Goal: Task Accomplishment & Management: Complete application form

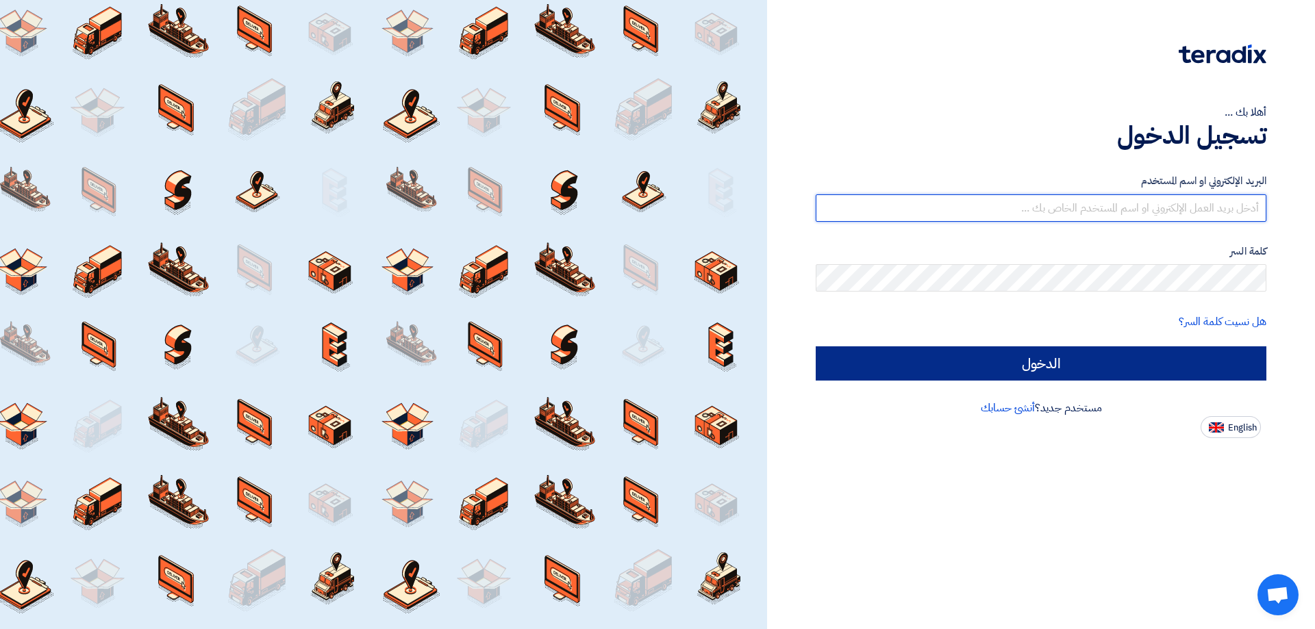
type input "[EMAIL_ADDRESS][DOMAIN_NAME]"
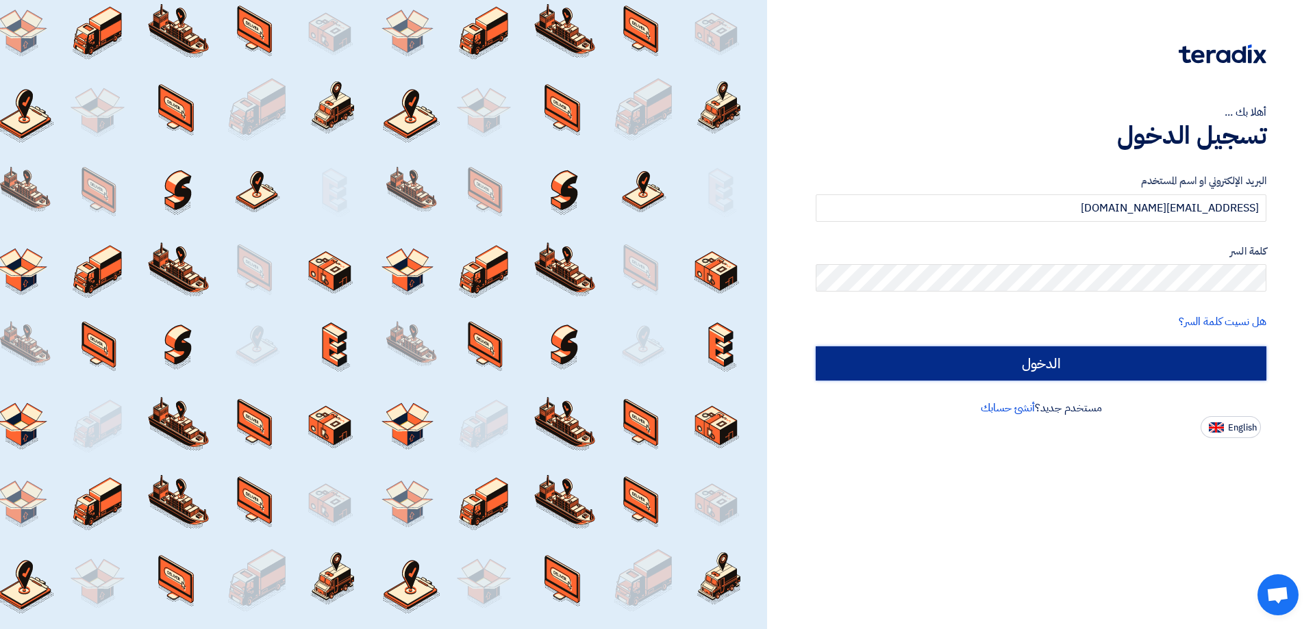
click at [1085, 358] on input "الدخول" at bounding box center [1041, 364] width 451 height 34
type input "Sign in"
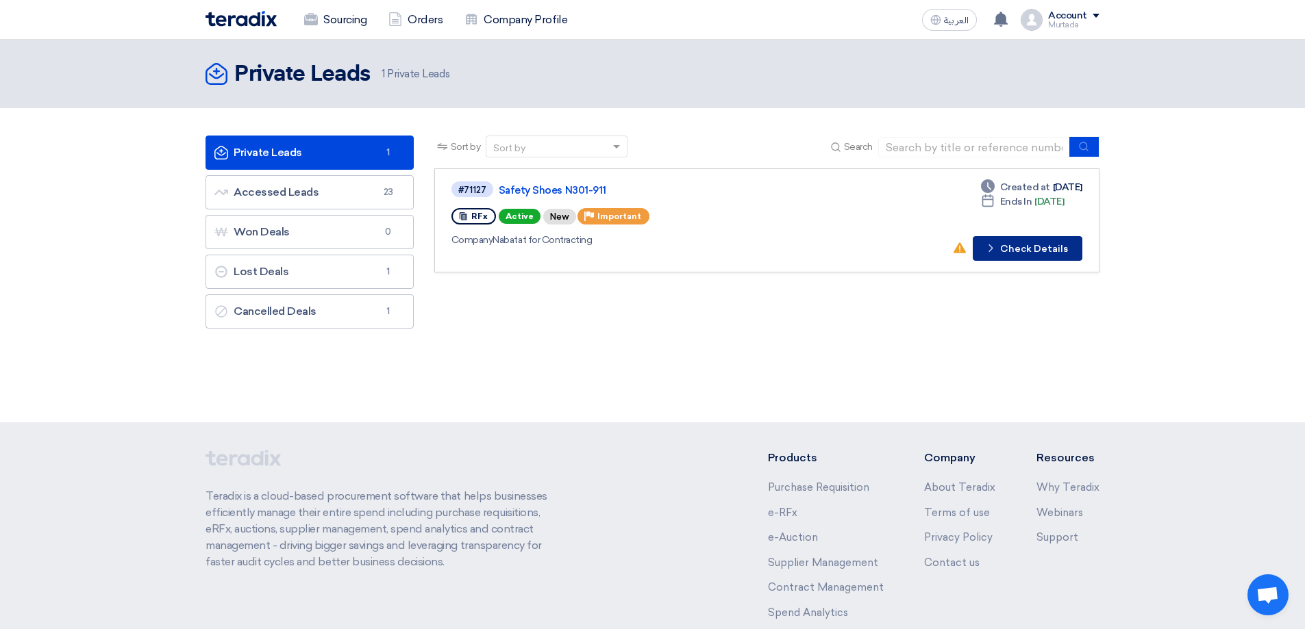
click at [1041, 254] on button "Check details Check Details" at bounding box center [1027, 248] width 110 height 25
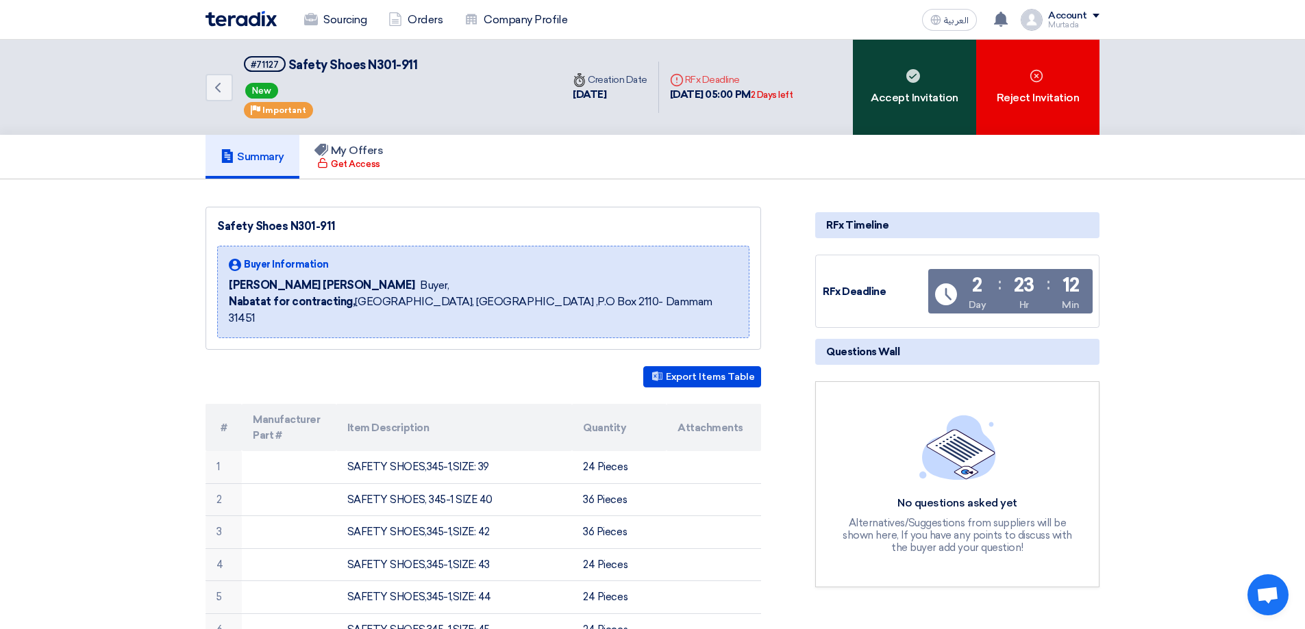
click at [933, 98] on div "Accept Invitation" at bounding box center [914, 87] width 123 height 95
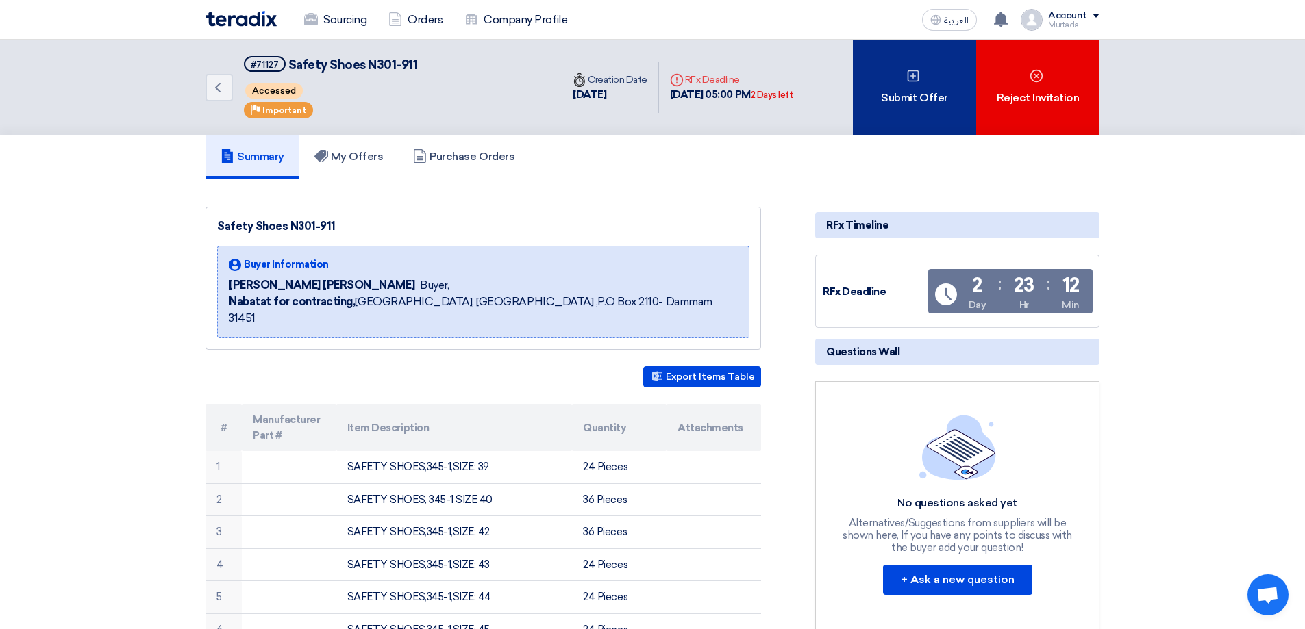
click at [945, 95] on div "Submit Offer" at bounding box center [914, 87] width 123 height 95
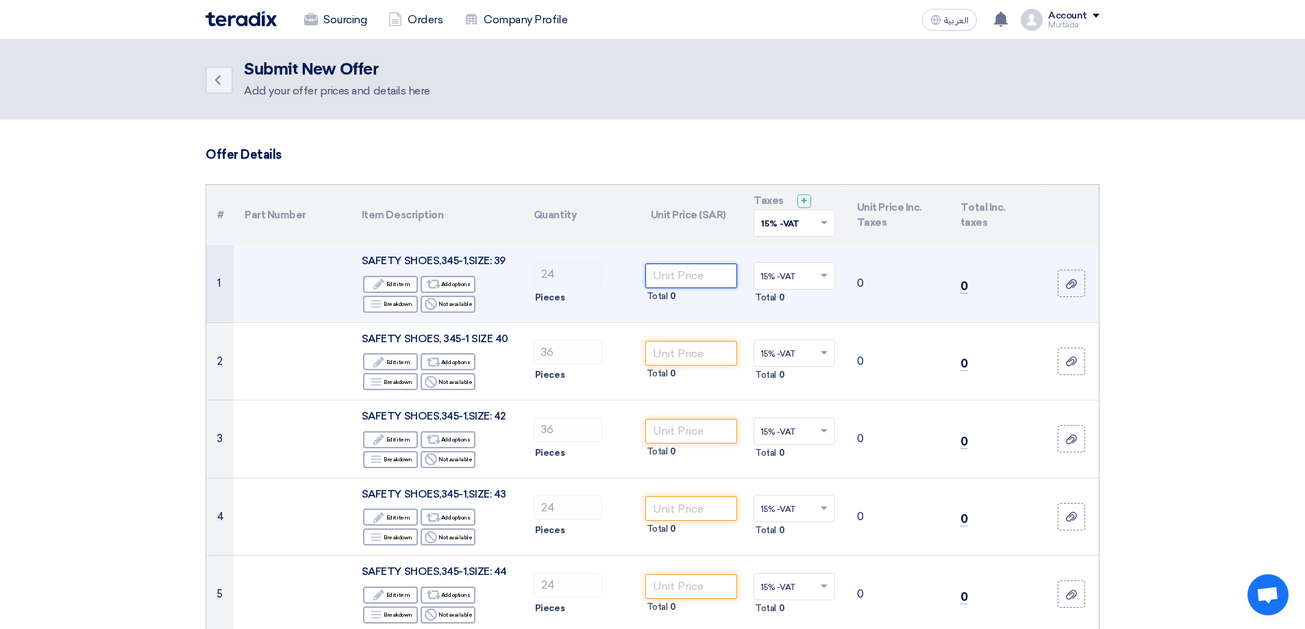
click at [706, 280] on input "number" at bounding box center [691, 276] width 92 height 25
type input "85"
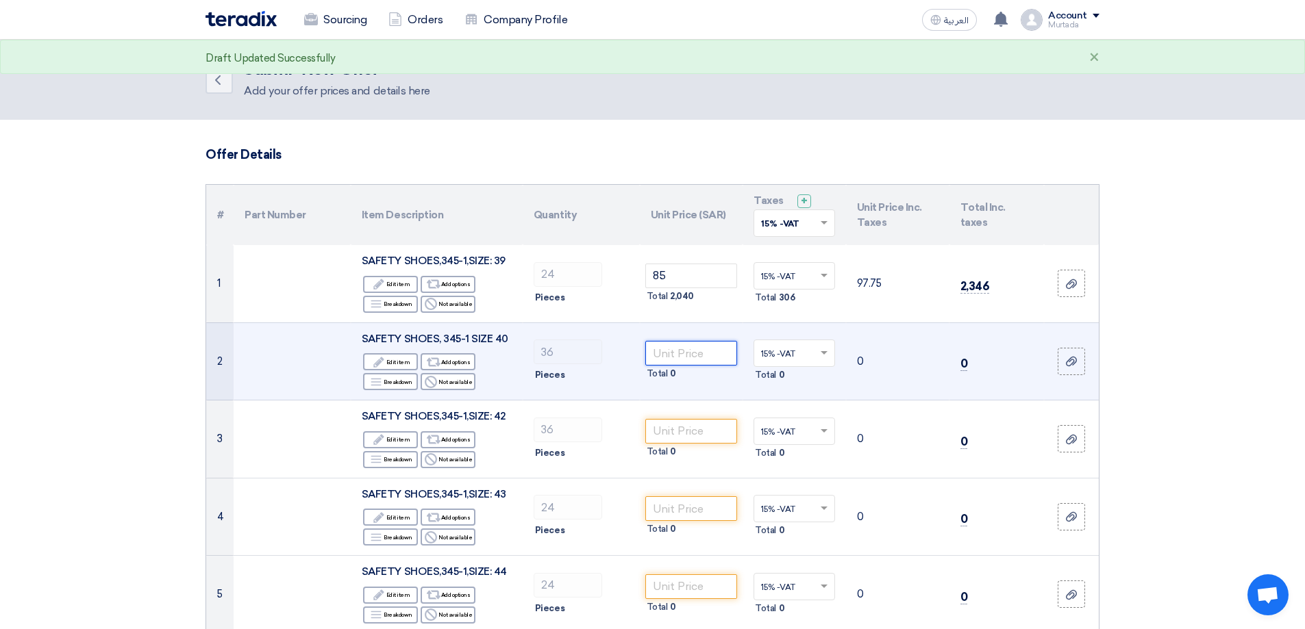
click at [681, 352] on input "number" at bounding box center [691, 353] width 92 height 25
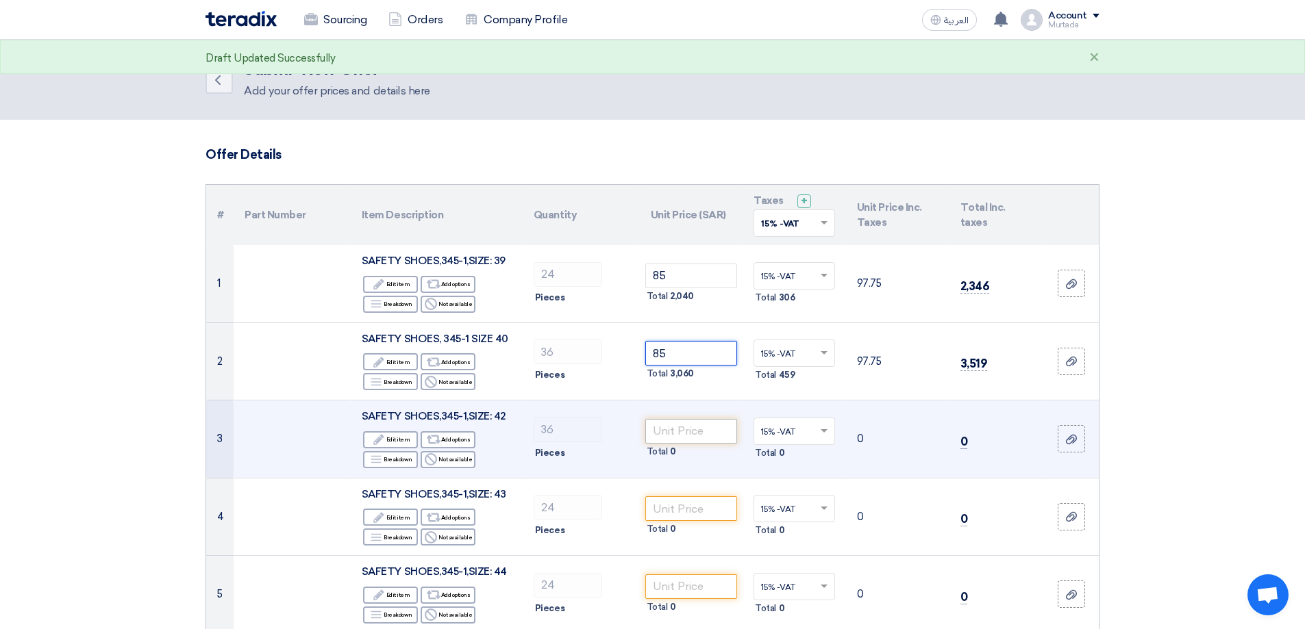
type input "85"
click at [674, 433] on input "number" at bounding box center [691, 431] width 92 height 25
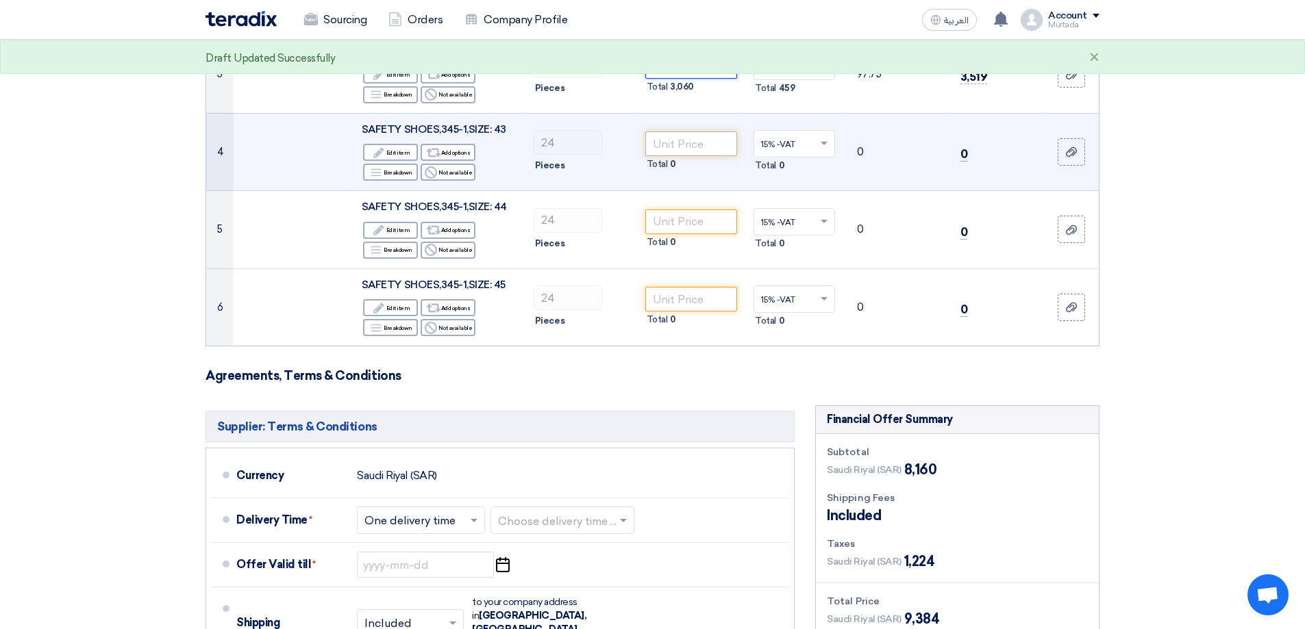
type input "85"
click at [665, 142] on input "number" at bounding box center [691, 143] width 92 height 25
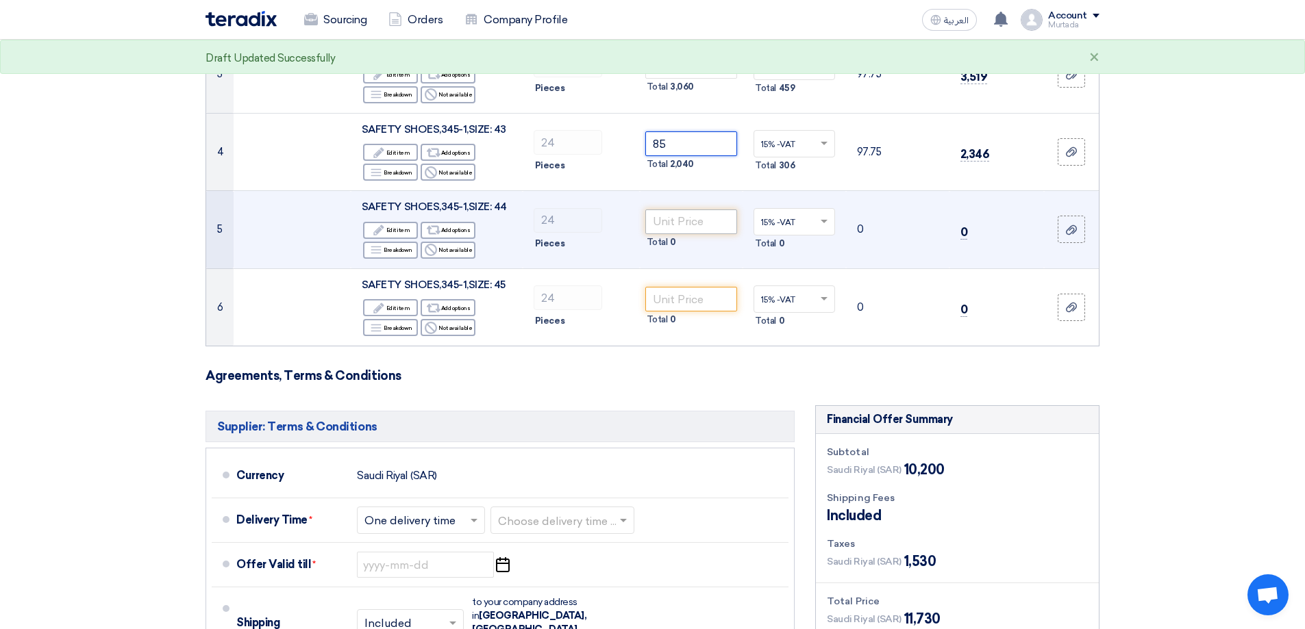
type input "85"
click at [668, 219] on input "number" at bounding box center [691, 222] width 92 height 25
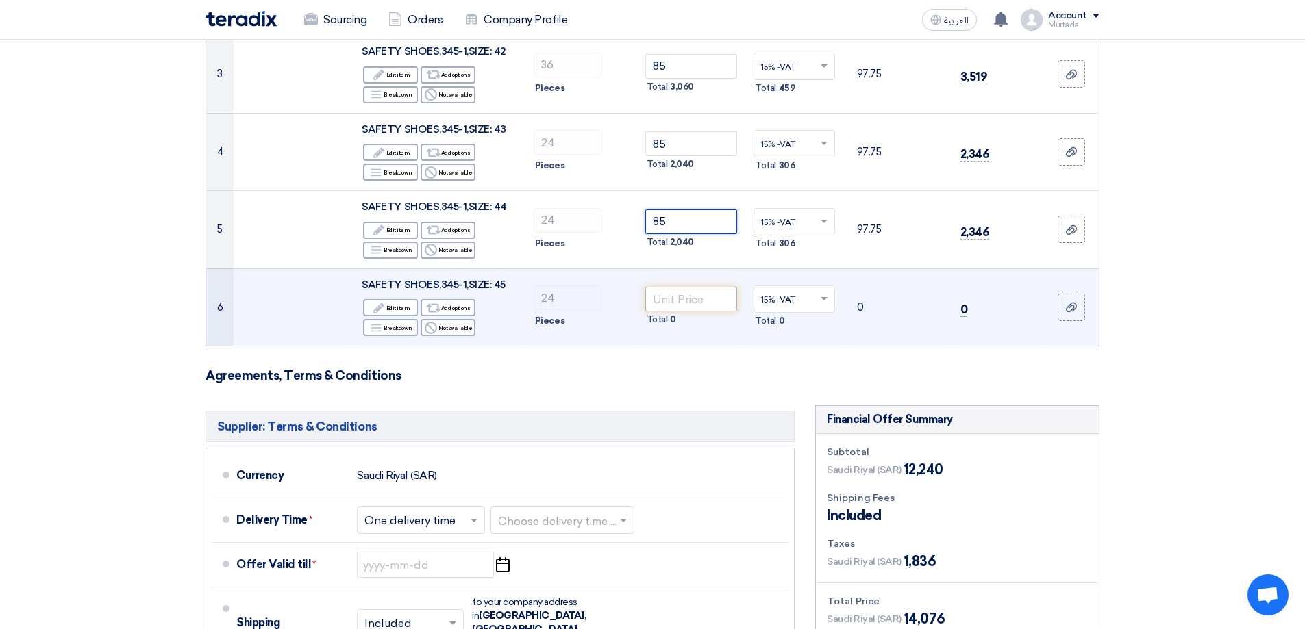
type input "85"
click at [681, 299] on input "number" at bounding box center [691, 299] width 92 height 25
type input "85"
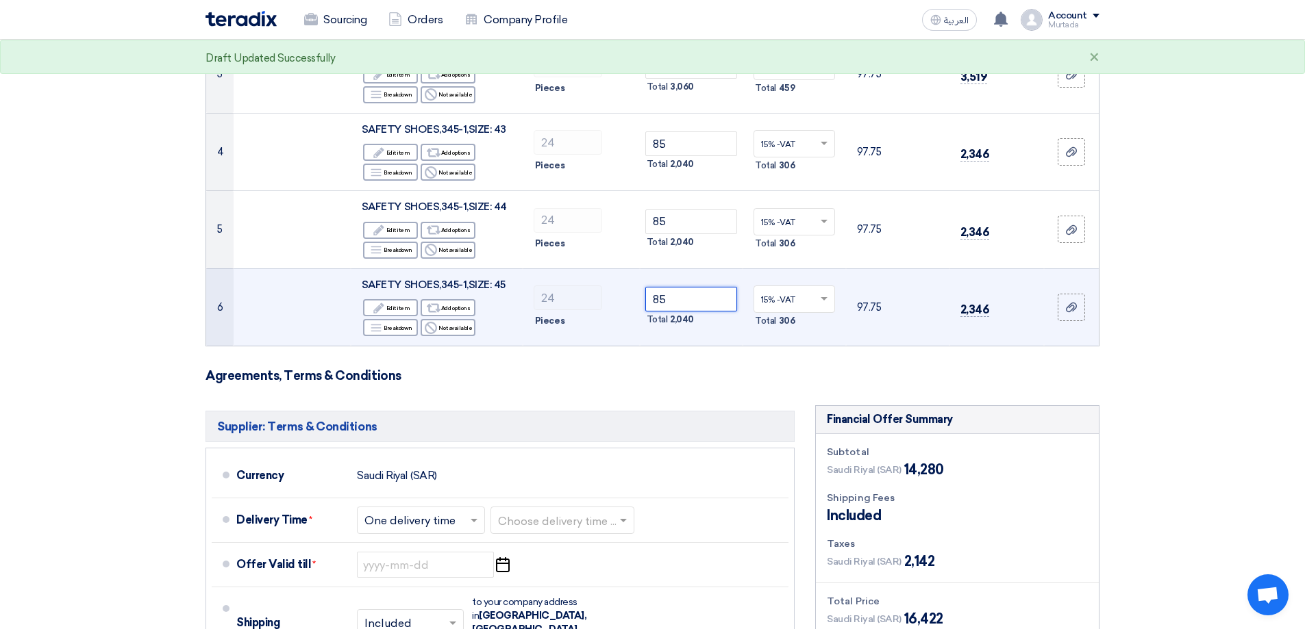
scroll to position [731, 0]
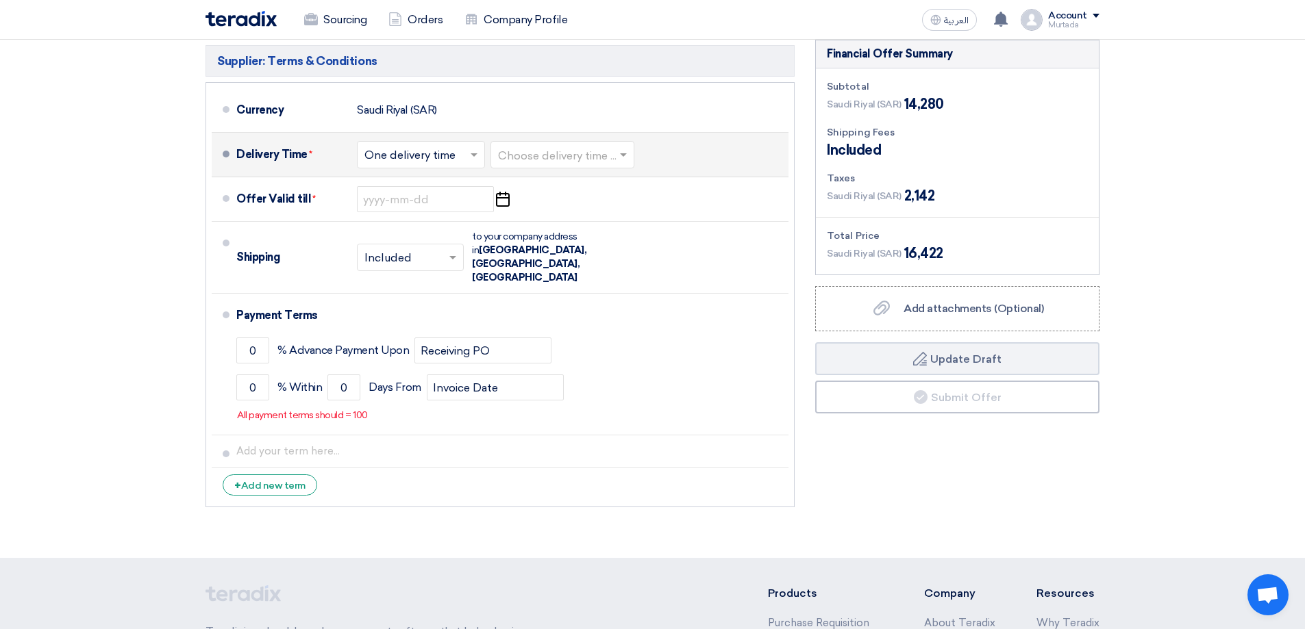
click at [476, 153] on span at bounding box center [475, 155] width 17 height 14
click at [405, 205] on span "One delivery time" at bounding box center [411, 209] width 95 height 13
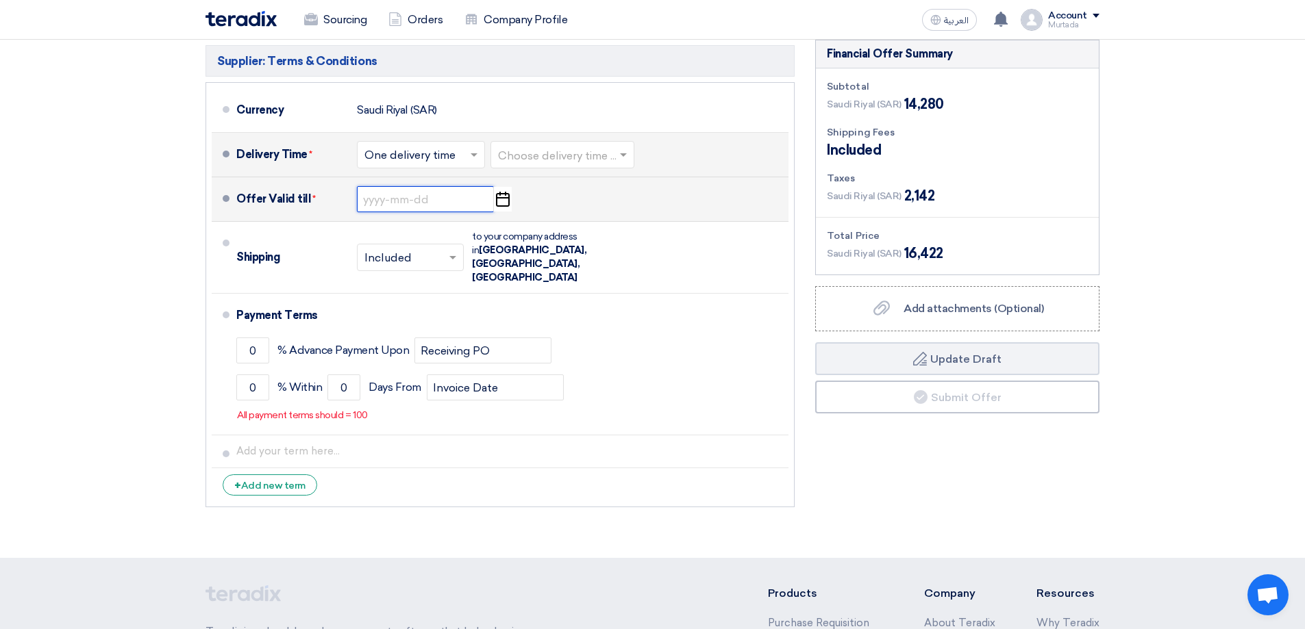
click at [396, 197] on input at bounding box center [425, 199] width 137 height 26
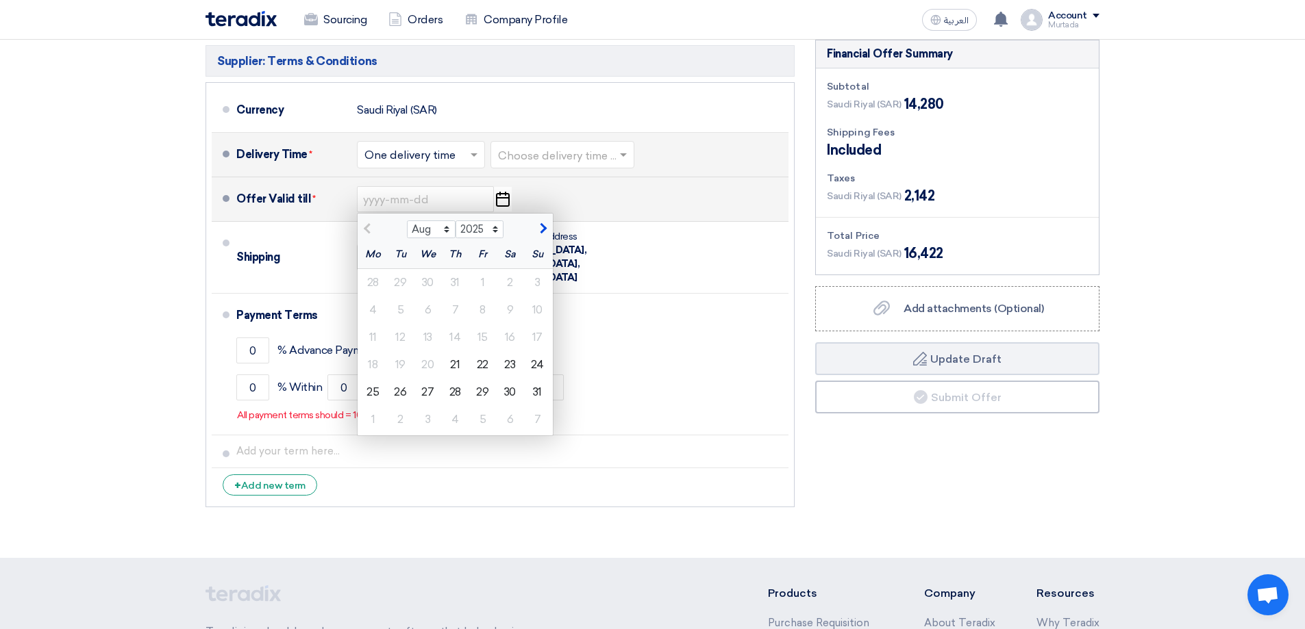
click at [540, 231] on span "button" at bounding box center [542, 229] width 8 height 12
select select "9"
click at [542, 339] on div "21" at bounding box center [537, 337] width 27 height 27
type input "[DATE]"
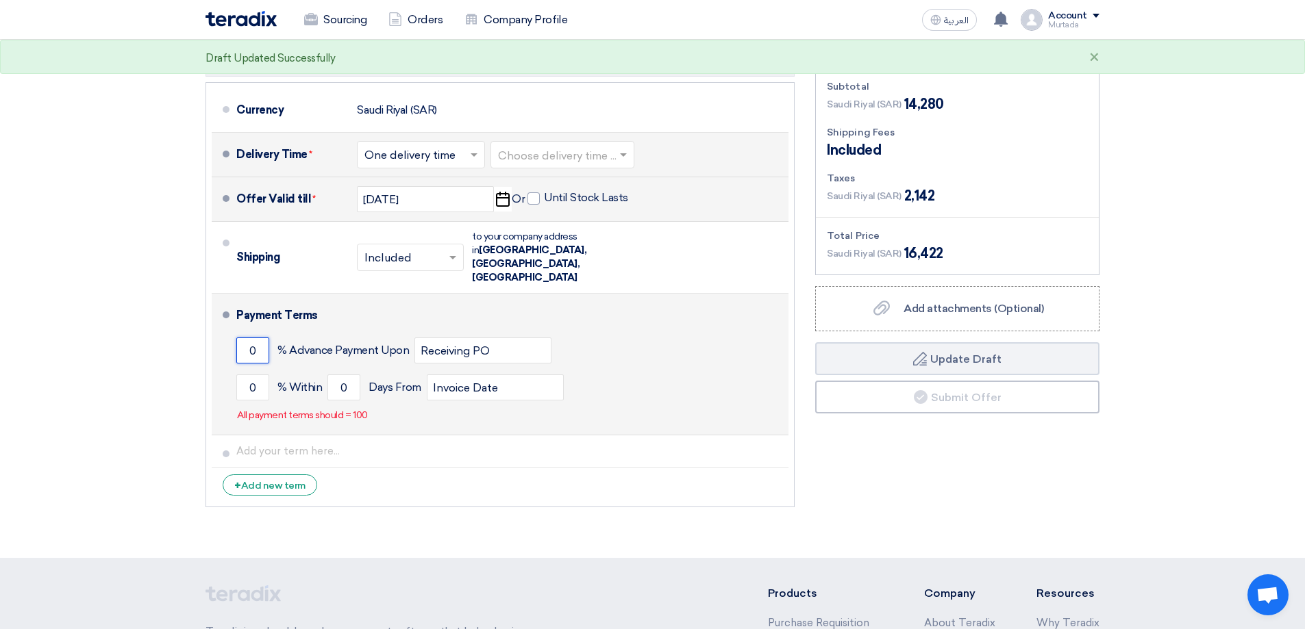
click at [260, 338] on input "0" at bounding box center [252, 351] width 33 height 26
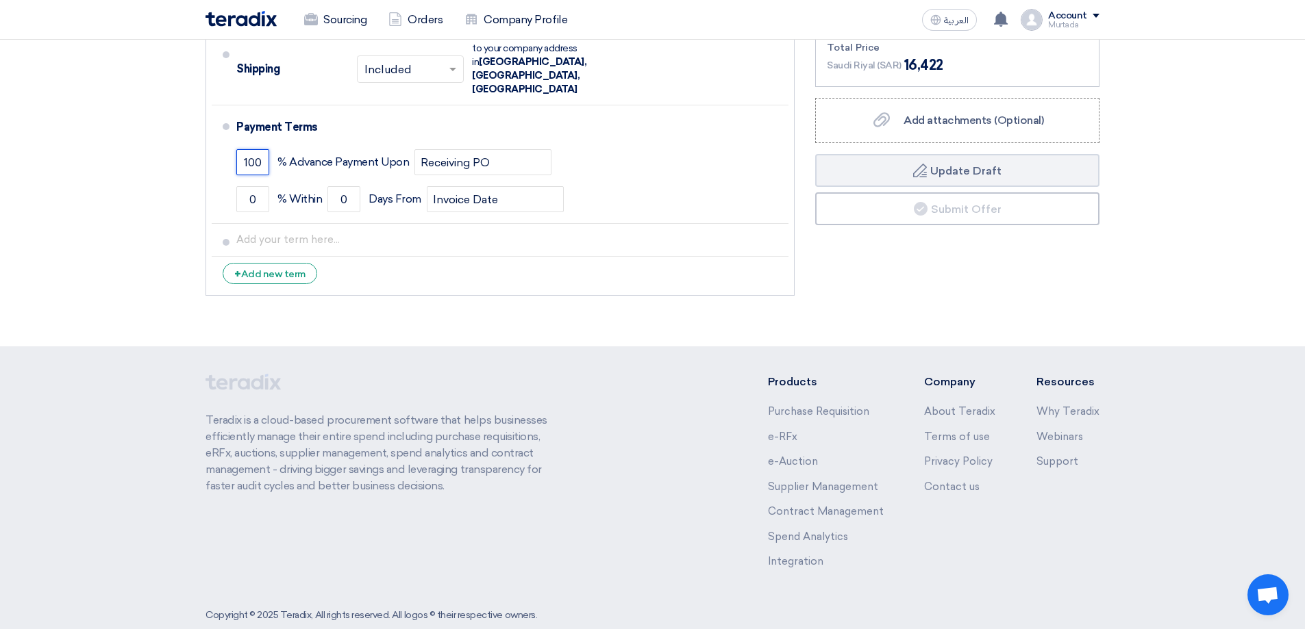
scroll to position [554, 0]
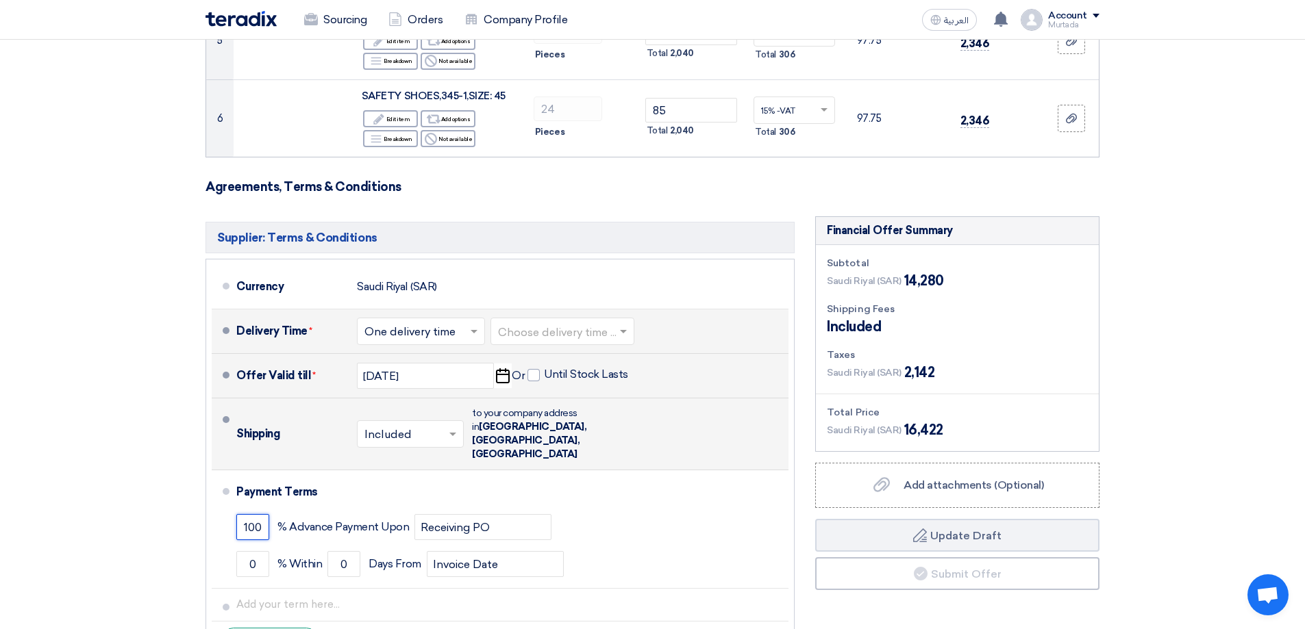
type input "100"
click at [451, 427] on span at bounding box center [454, 434] width 17 height 14
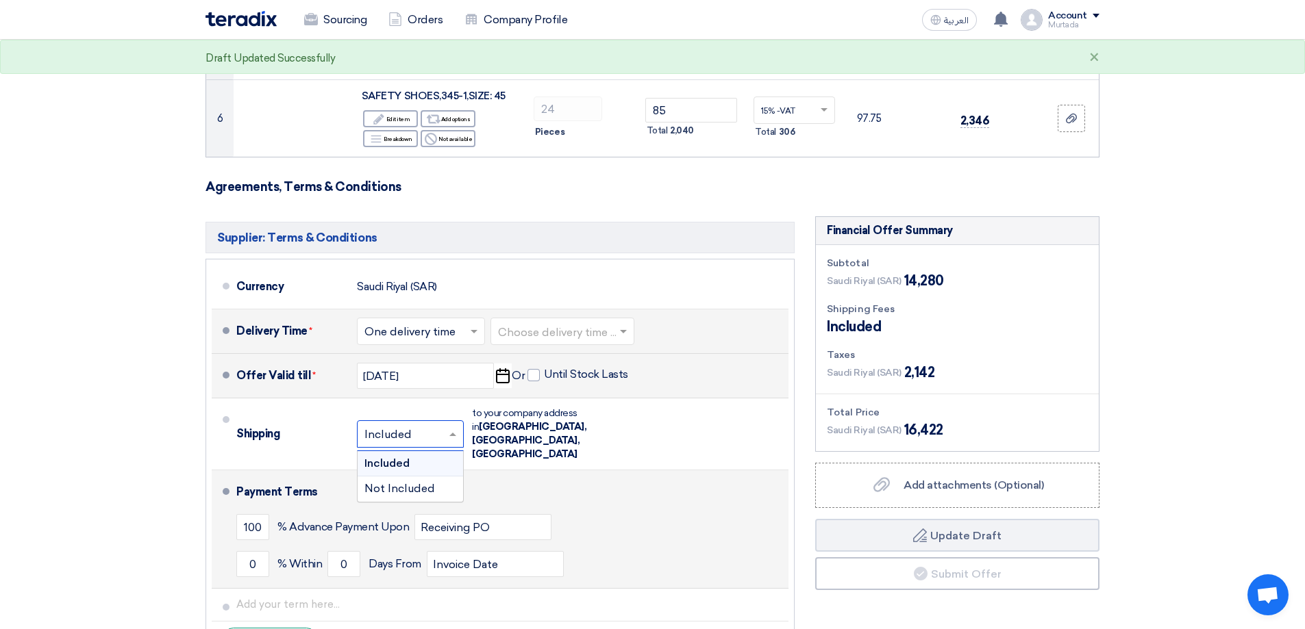
click at [528, 476] on div "Payment Terms" at bounding box center [504, 492] width 536 height 33
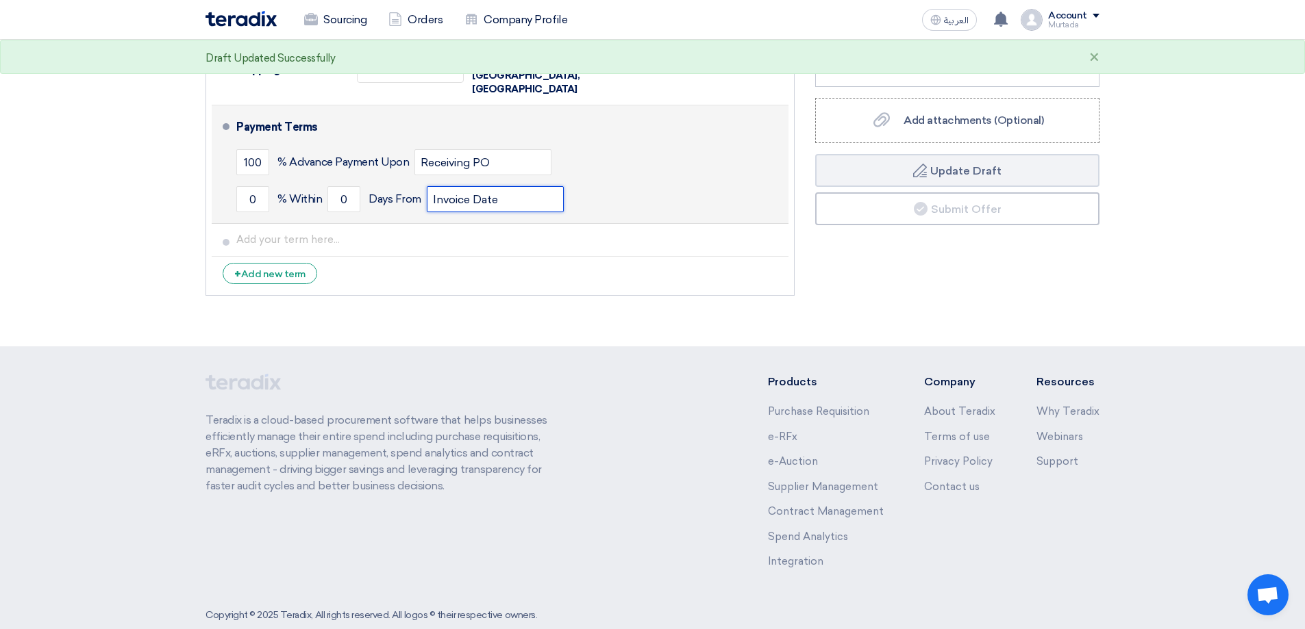
click at [488, 186] on input "Invoice Date" at bounding box center [495, 199] width 137 height 26
click at [344, 186] on input "0" at bounding box center [343, 199] width 33 height 26
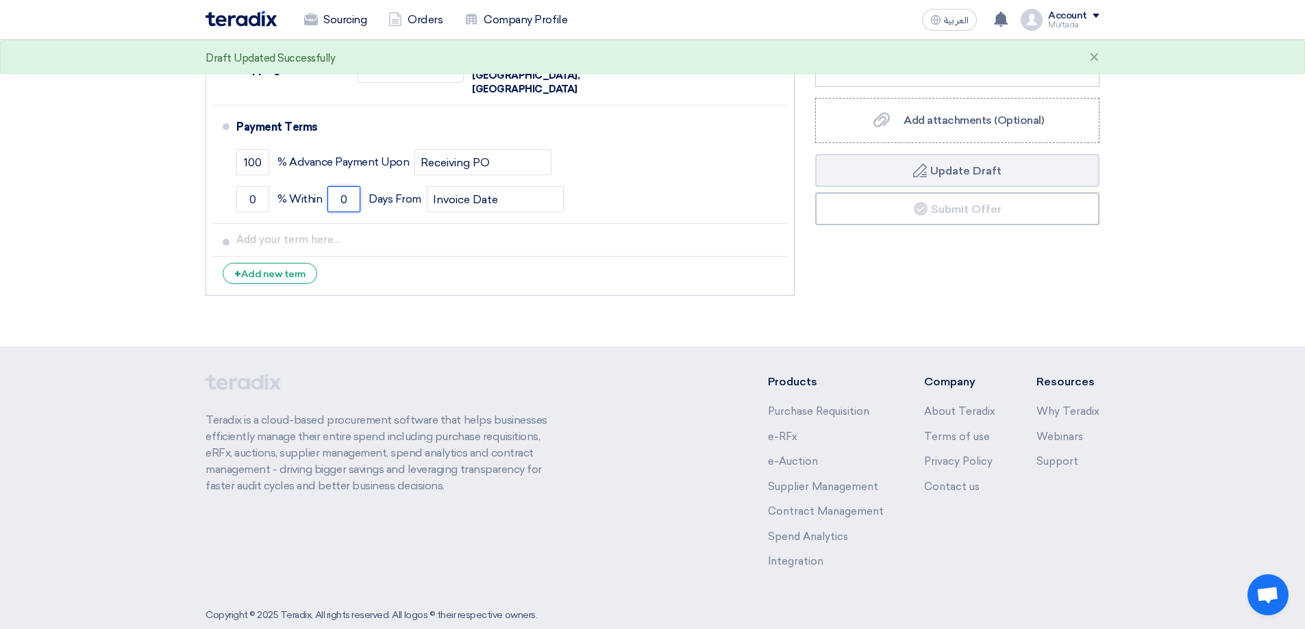
scroll to position [554, 0]
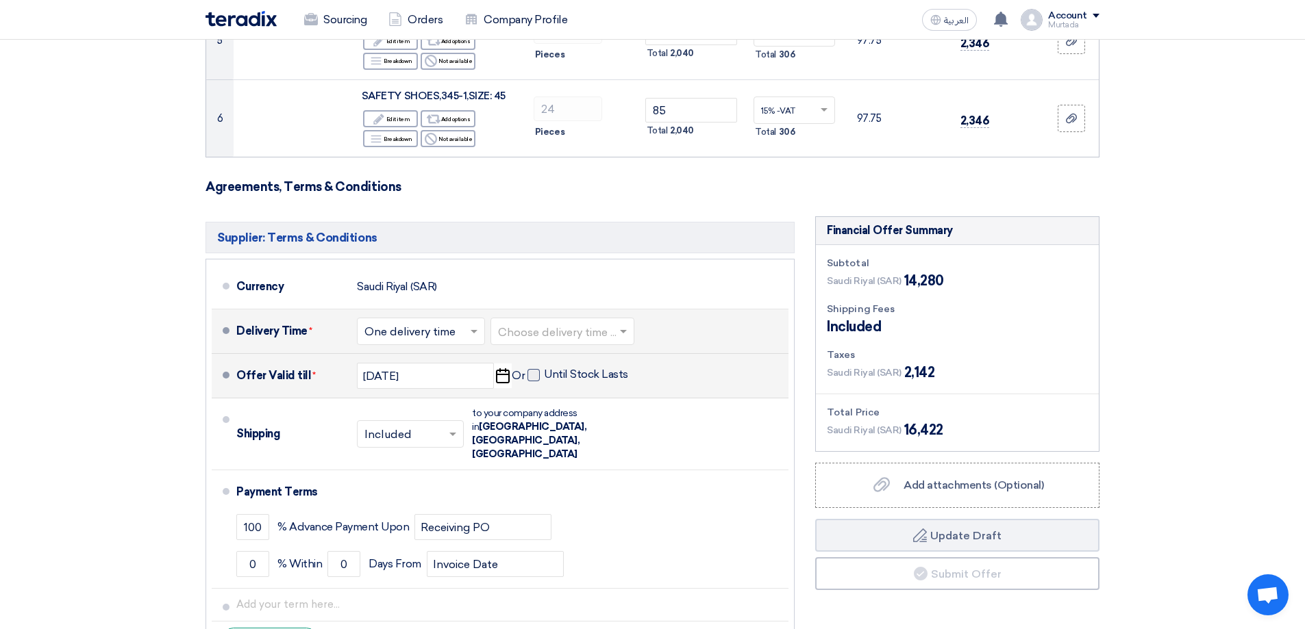
click at [529, 375] on span at bounding box center [533, 375] width 12 height 12
click at [544, 375] on input "Until Stock Lasts" at bounding box center [587, 381] width 87 height 26
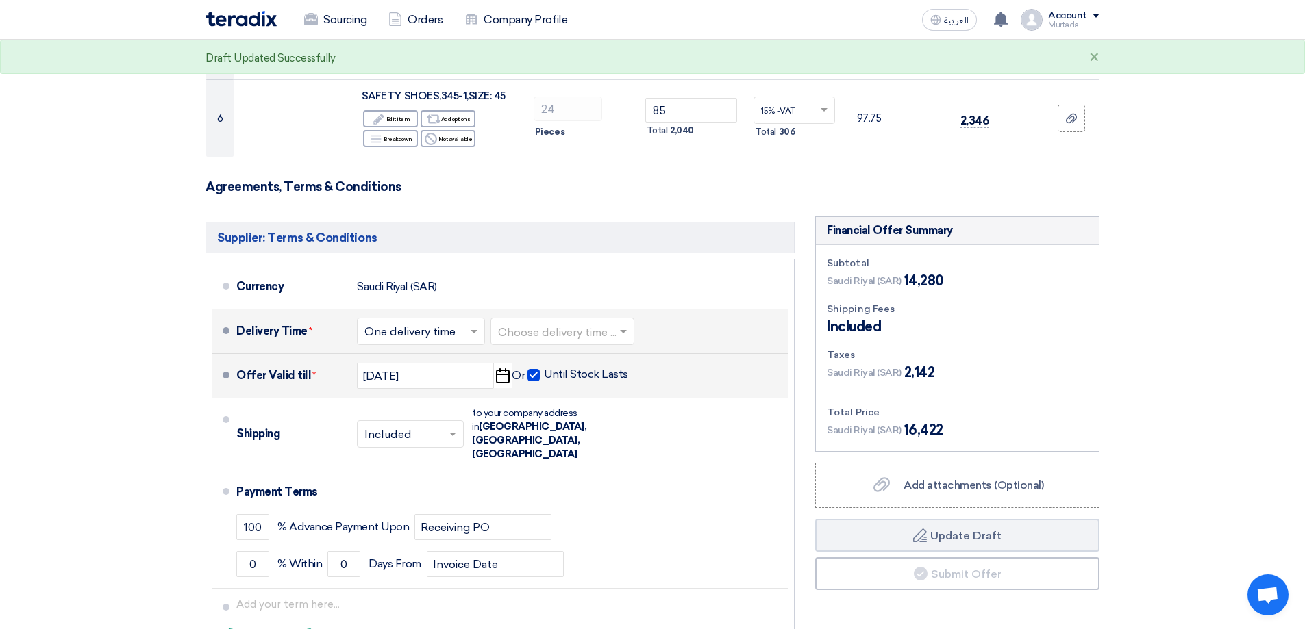
click at [527, 371] on span at bounding box center [533, 375] width 12 height 12
click at [544, 371] on input "Until Stock Lasts" at bounding box center [587, 381] width 87 height 26
checkbox input "false"
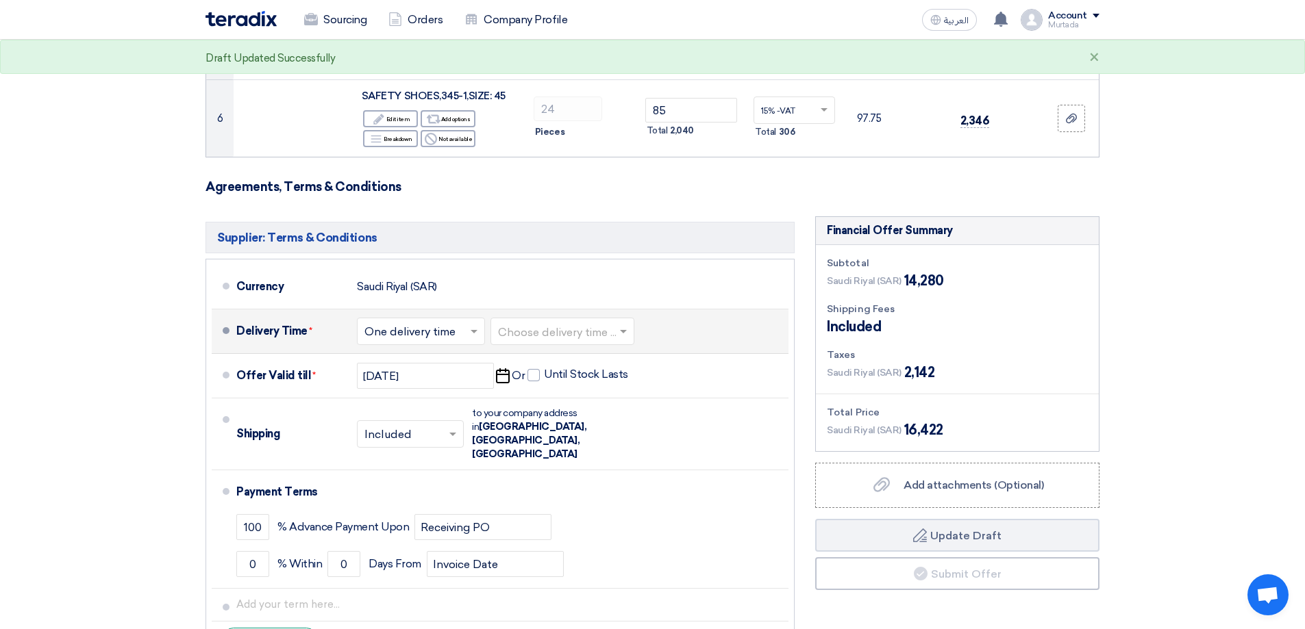
click at [620, 327] on span at bounding box center [624, 332] width 17 height 14
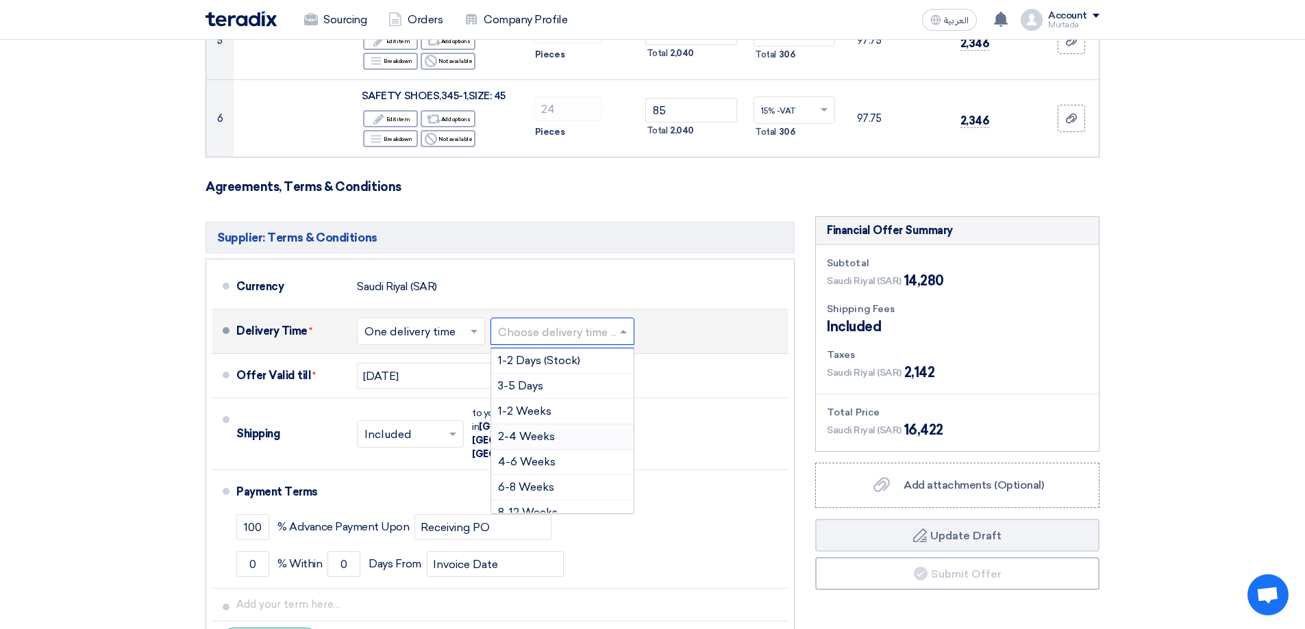
click at [525, 440] on span "2-4 Weeks" at bounding box center [526, 436] width 57 height 13
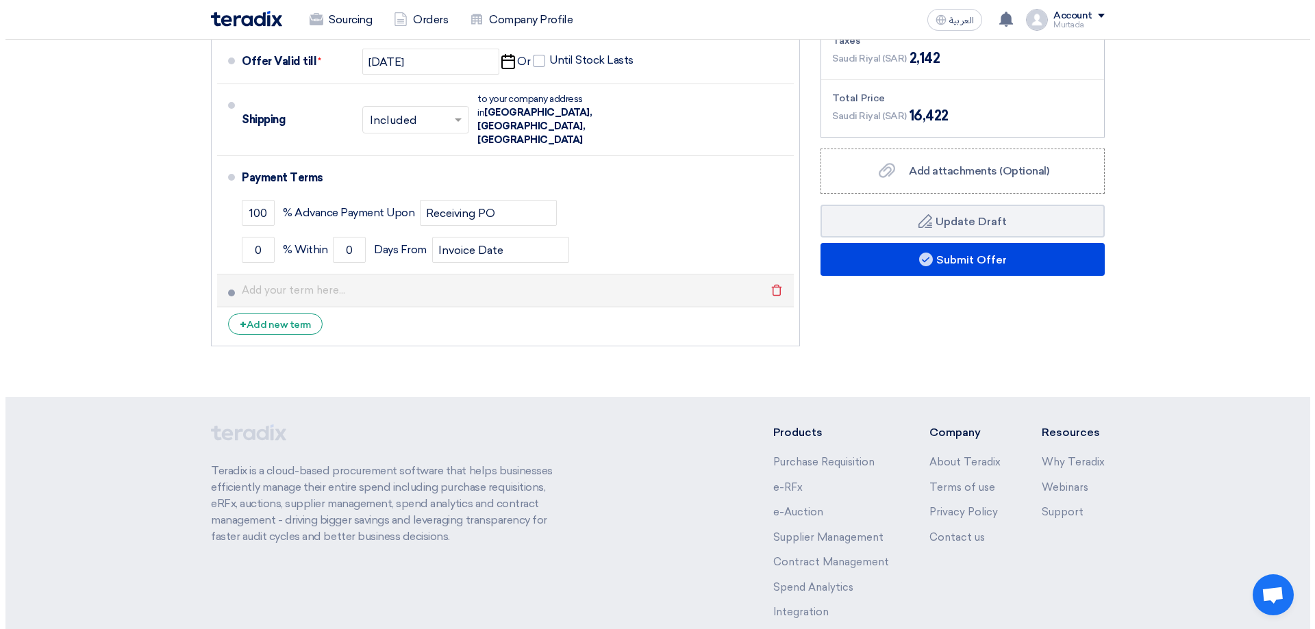
scroll to position [919, 0]
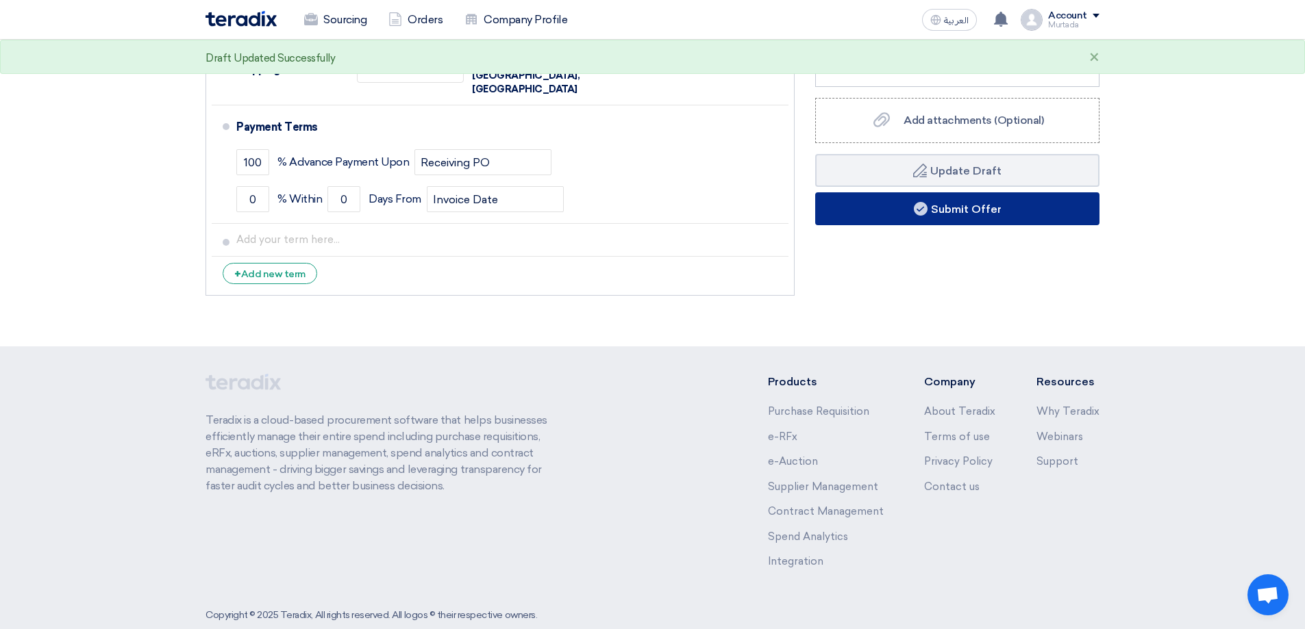
click at [955, 202] on button "Submit Offer" at bounding box center [957, 208] width 284 height 33
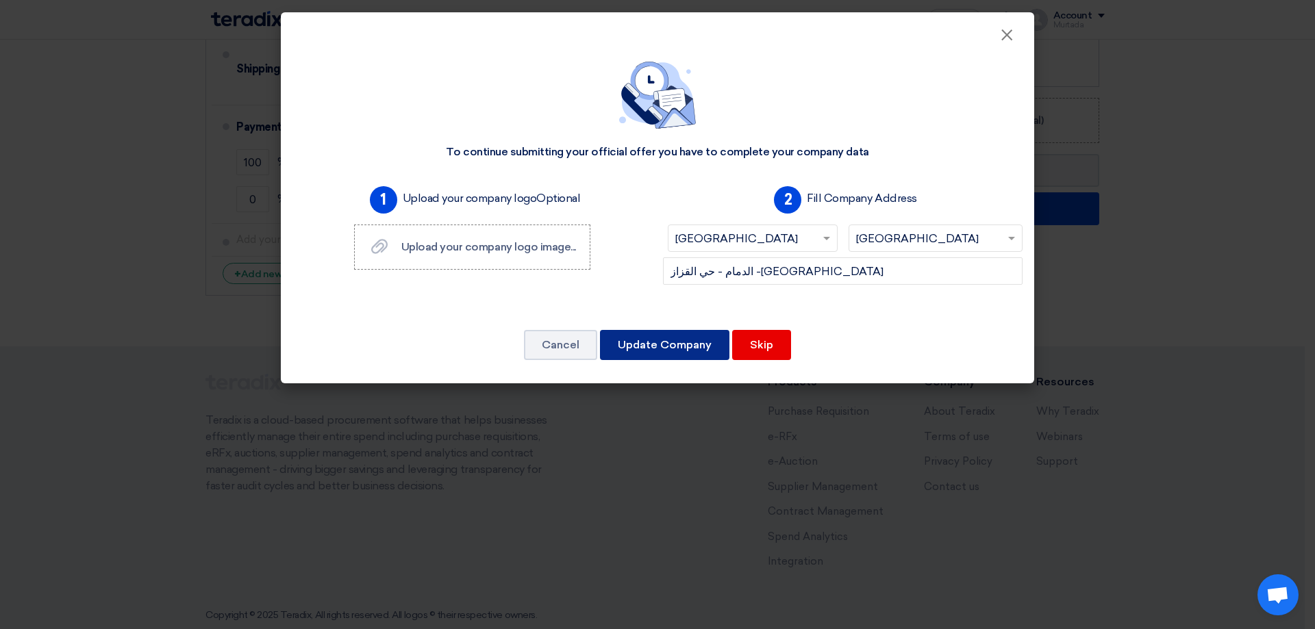
click at [666, 352] on button "Update Company" at bounding box center [664, 345] width 129 height 30
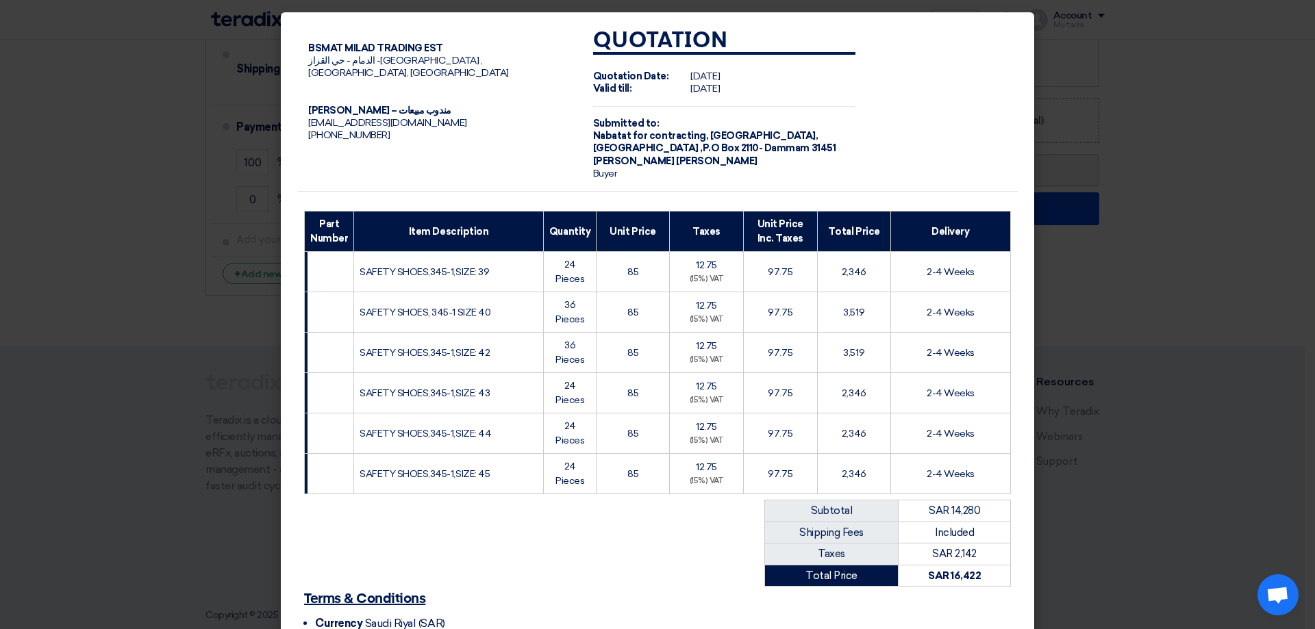
scroll to position [170, 0]
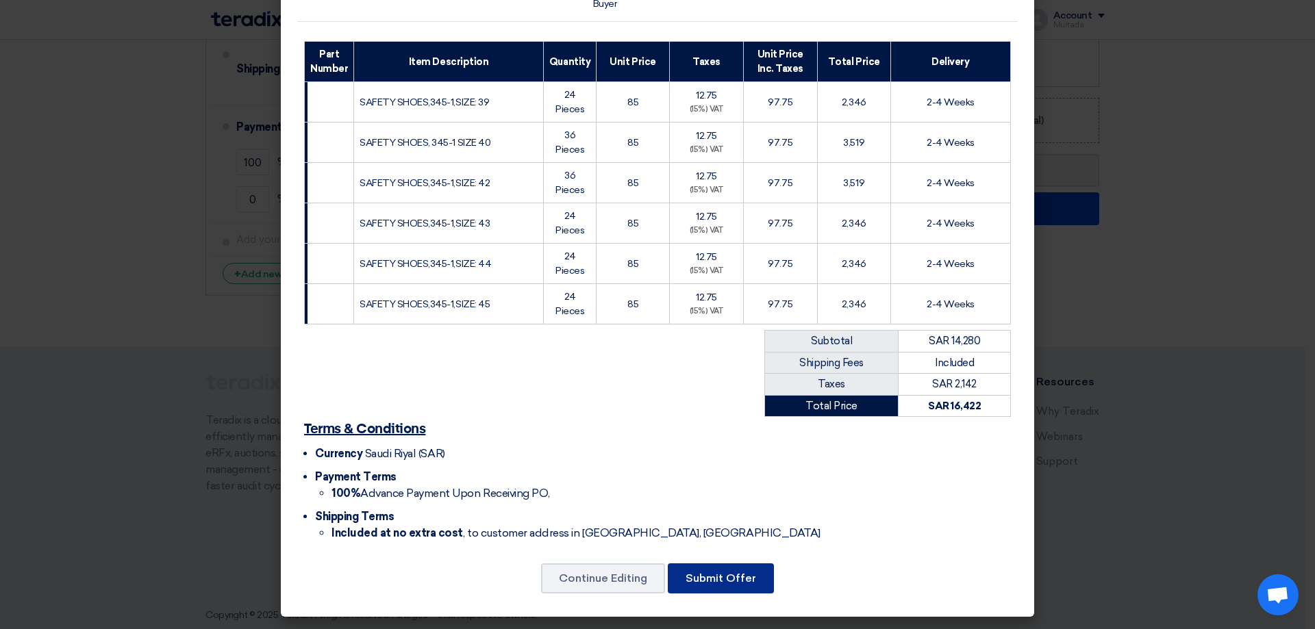
click at [708, 573] on button "Submit Offer" at bounding box center [721, 579] width 106 height 30
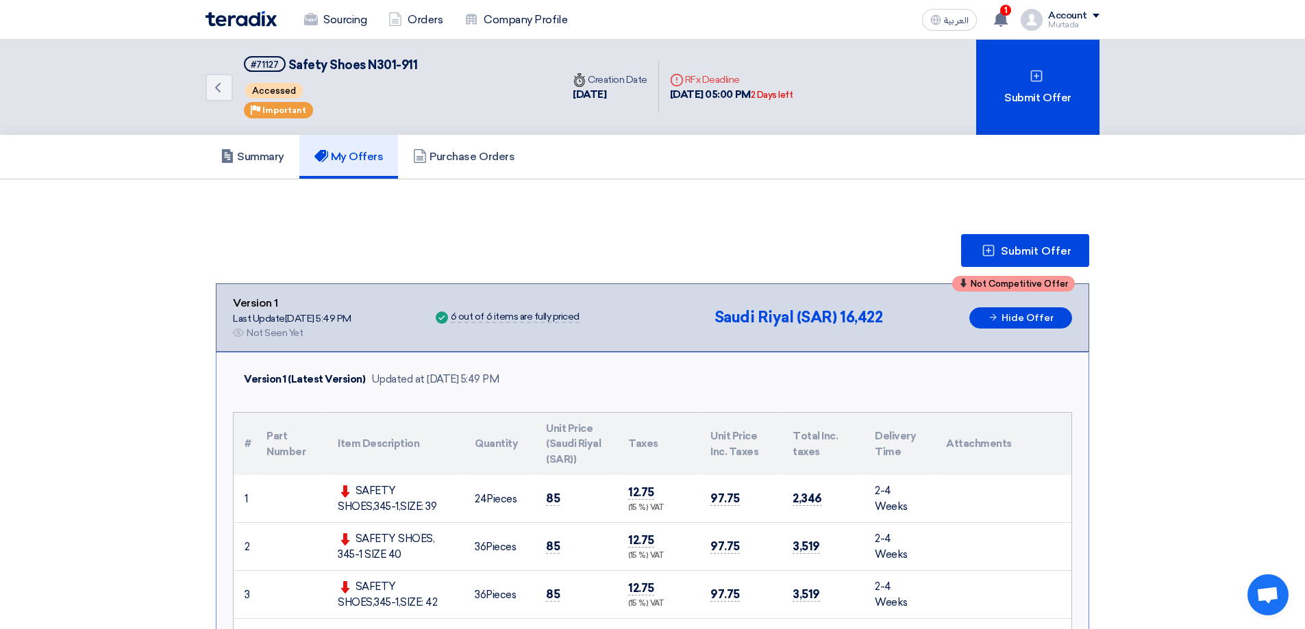
click at [262, 15] on img at bounding box center [240, 19] width 71 height 16
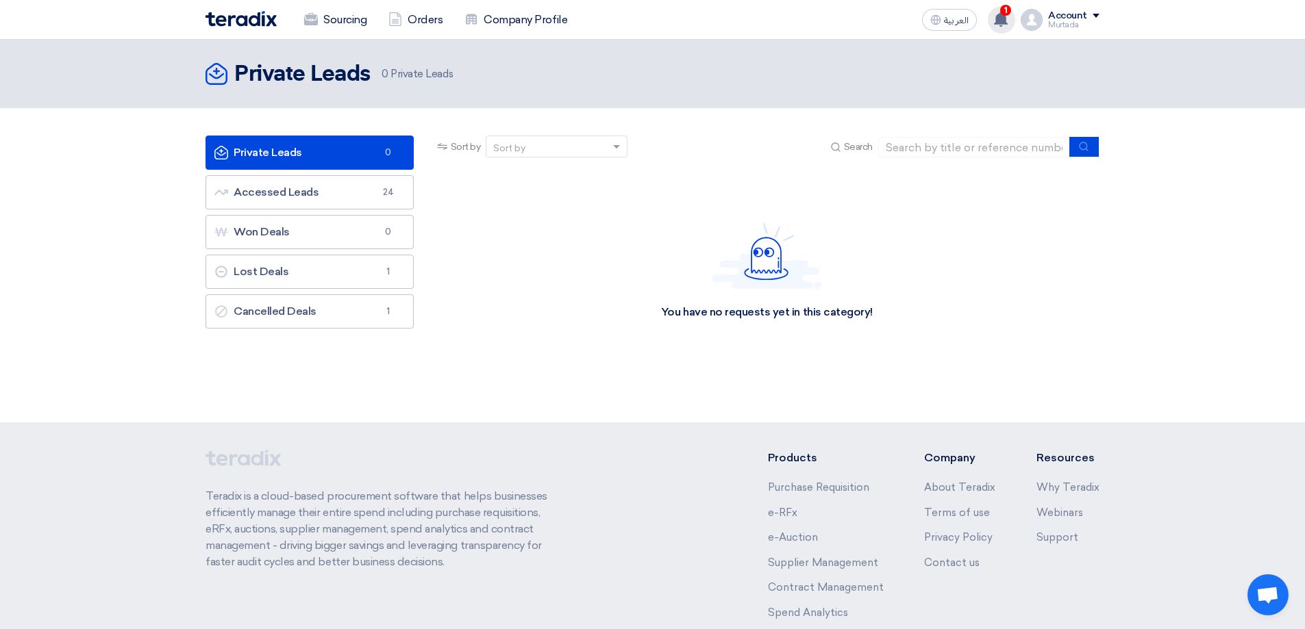
click at [1015, 10] on app-header-notification-menu "1 Your offer for "Safety Shoes N301-911" is now Not-competitive Just now New re…" at bounding box center [1001, 19] width 38 height 27
click at [1001, 14] on use at bounding box center [1001, 19] width 14 height 15
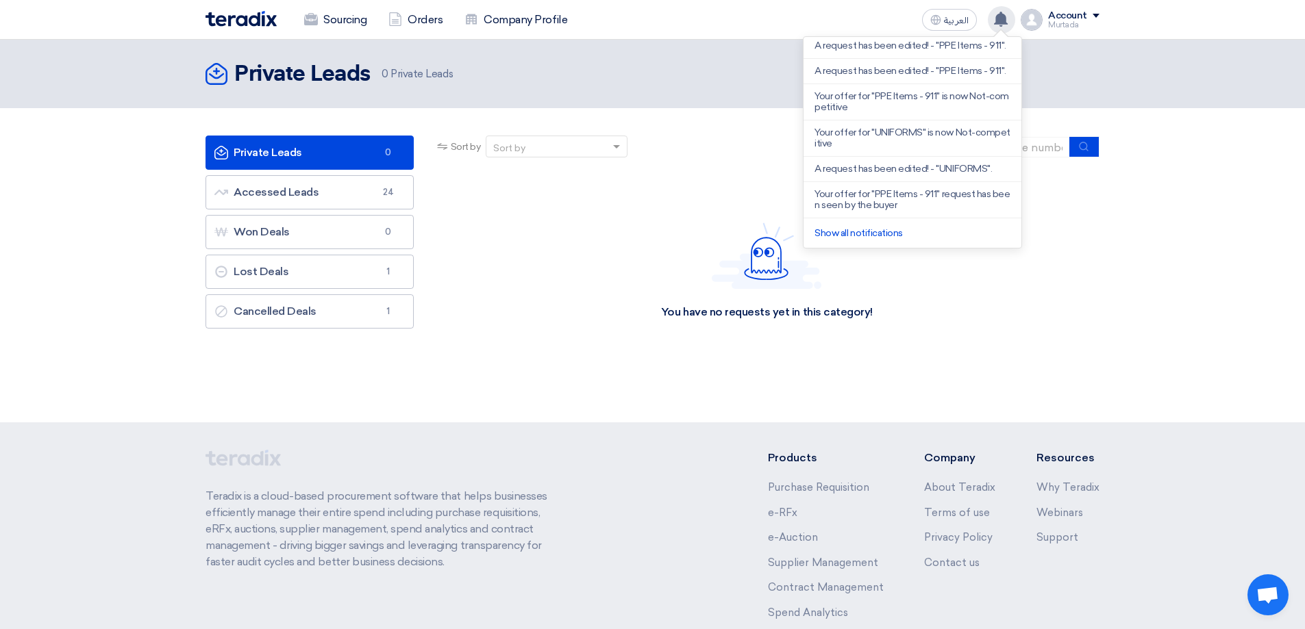
scroll to position [273, 0]
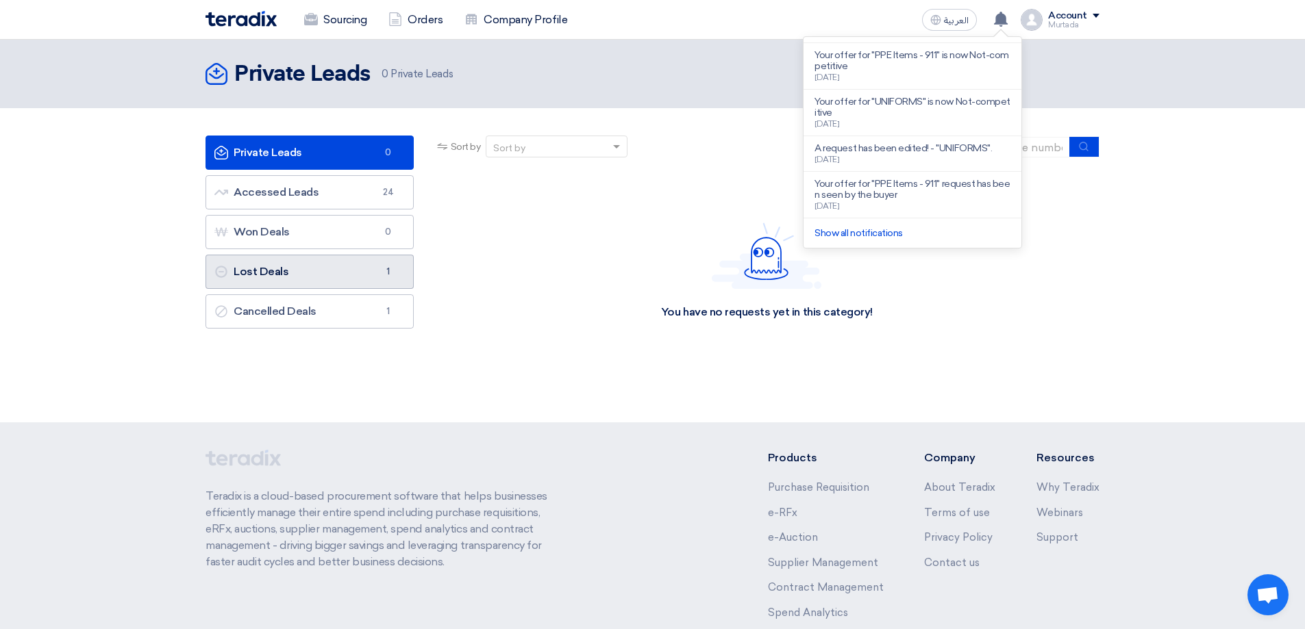
click at [265, 270] on link "Lost Deals Lost Deals 1" at bounding box center [309, 272] width 208 height 34
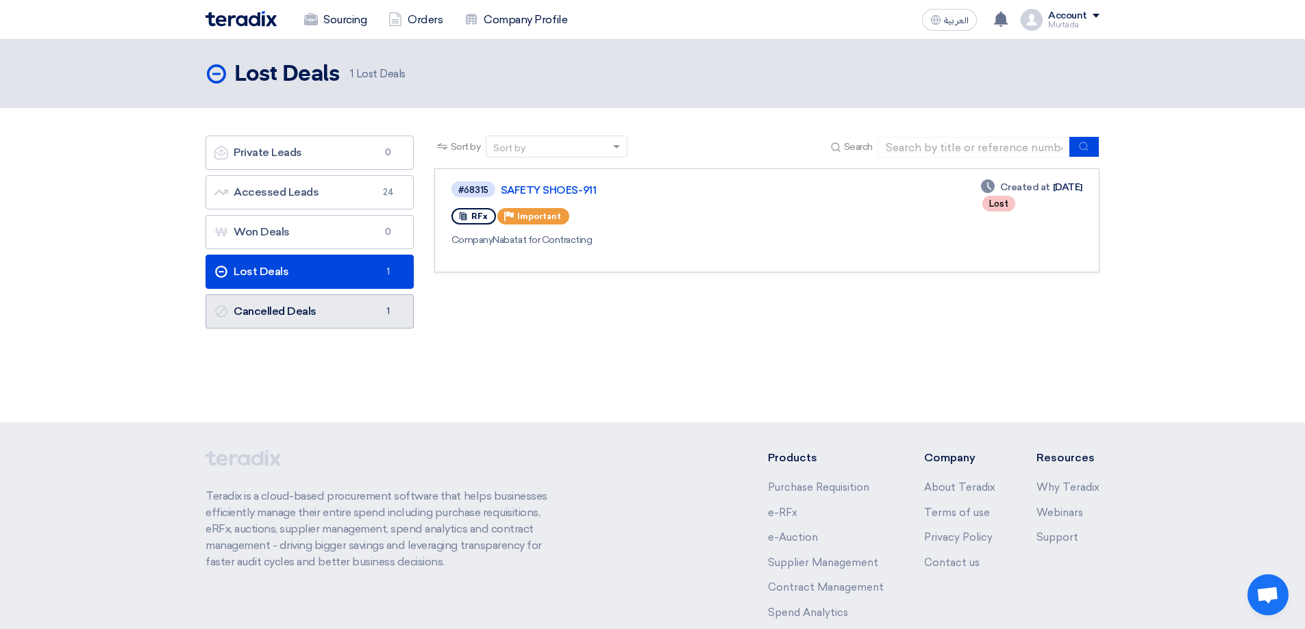
click at [271, 297] on link "Cancelled Deals Cancelled Deals 1" at bounding box center [309, 311] width 208 height 34
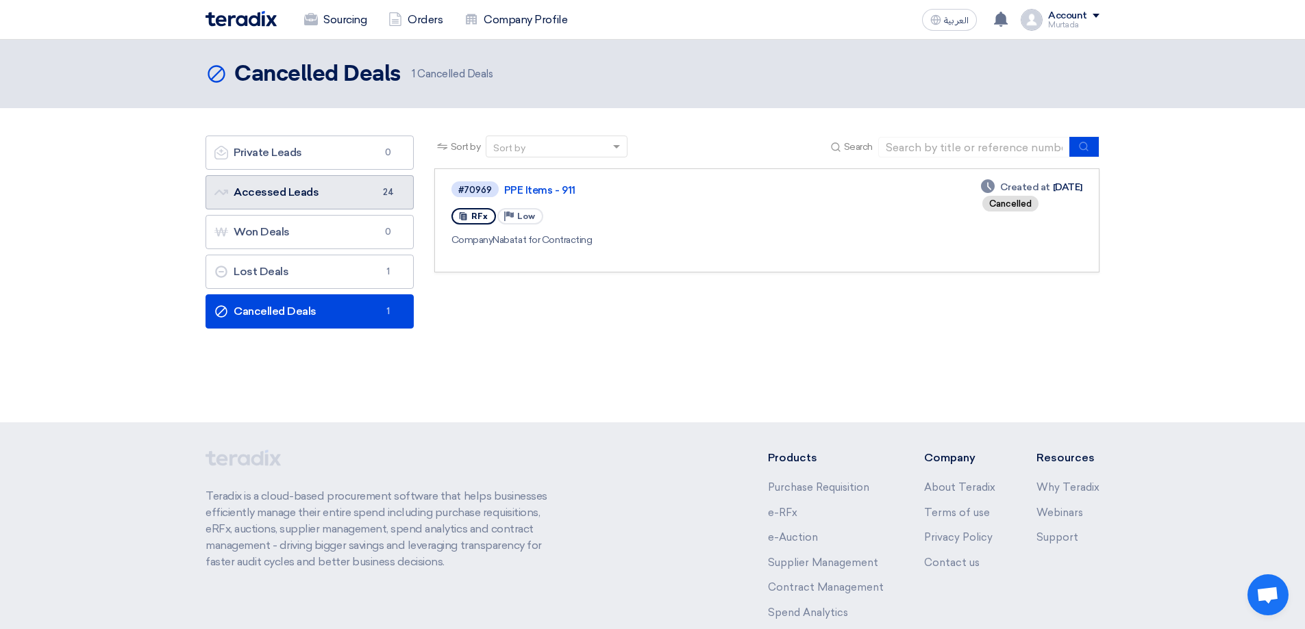
click at [279, 180] on link "Accessed Leads Accessed Leads 24" at bounding box center [309, 192] width 208 height 34
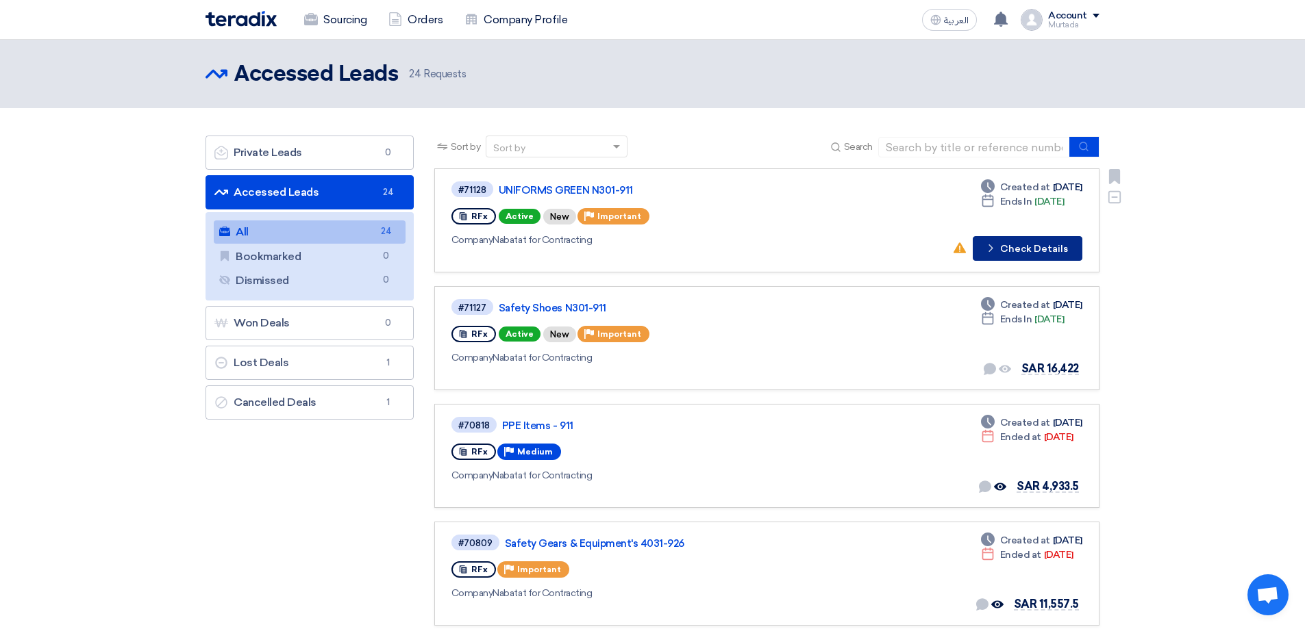
click at [1005, 245] on button "Check details Check Details" at bounding box center [1027, 248] width 110 height 25
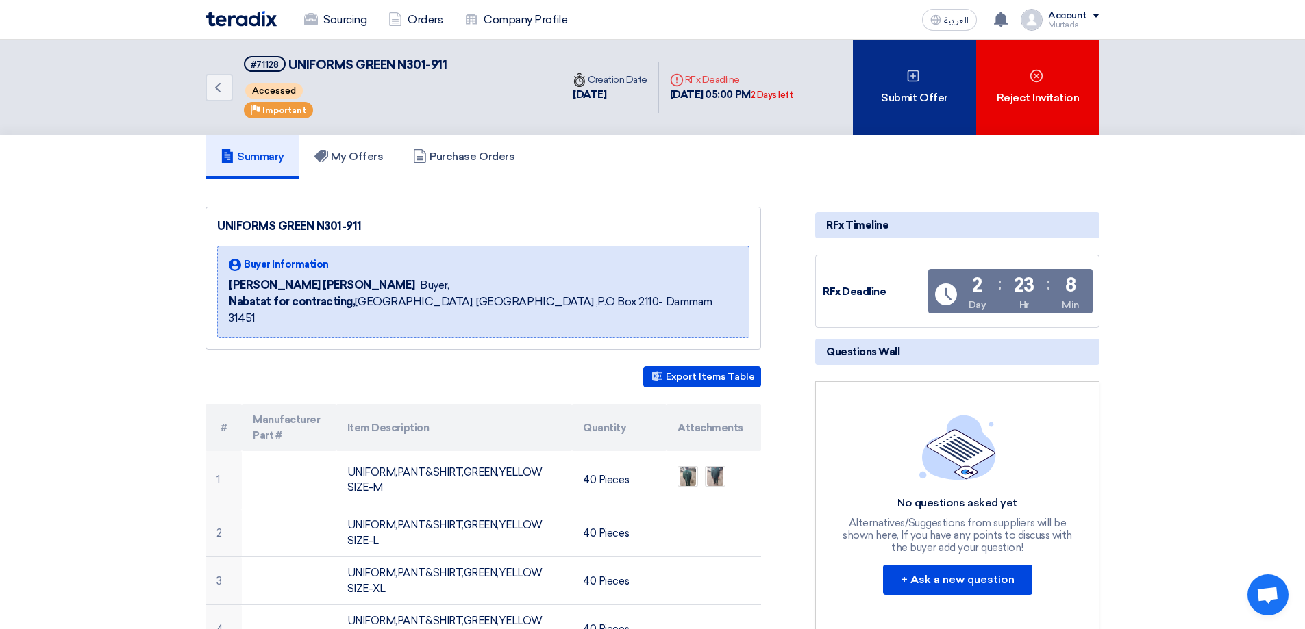
click at [889, 107] on div "Submit Offer" at bounding box center [914, 87] width 123 height 95
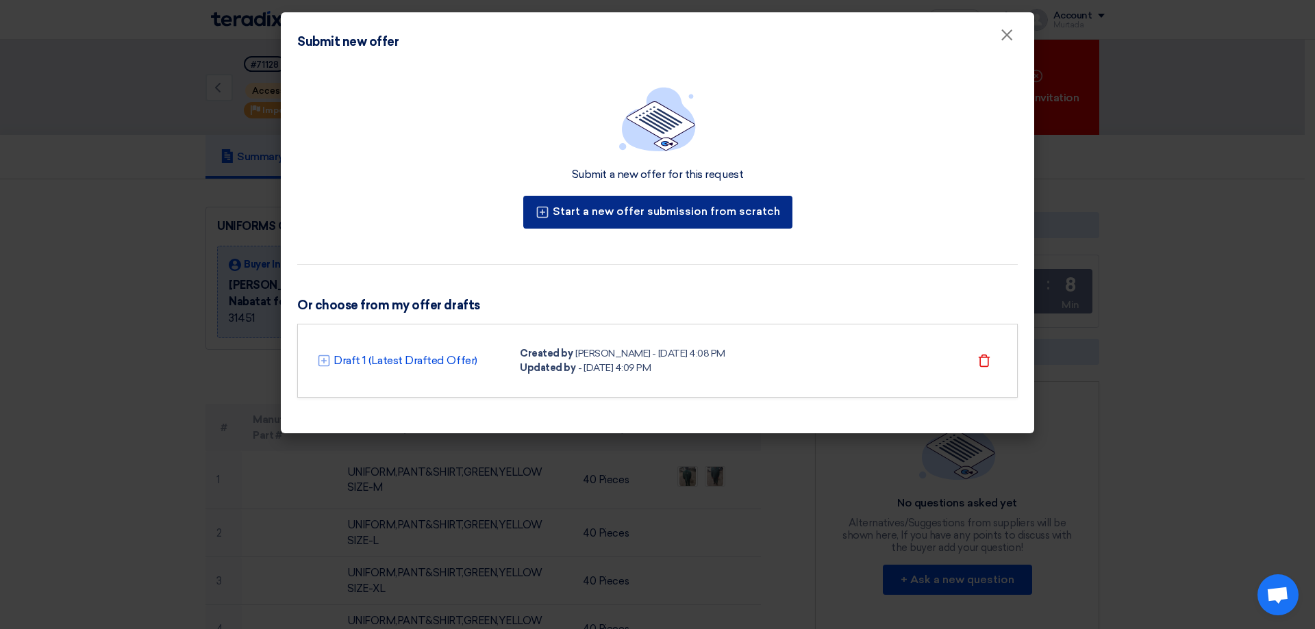
drag, startPoint x: 701, startPoint y: 218, endPoint x: 699, endPoint y: 243, distance: 25.4
click at [701, 218] on button "Start a new offer submission from scratch" at bounding box center [657, 212] width 269 height 33
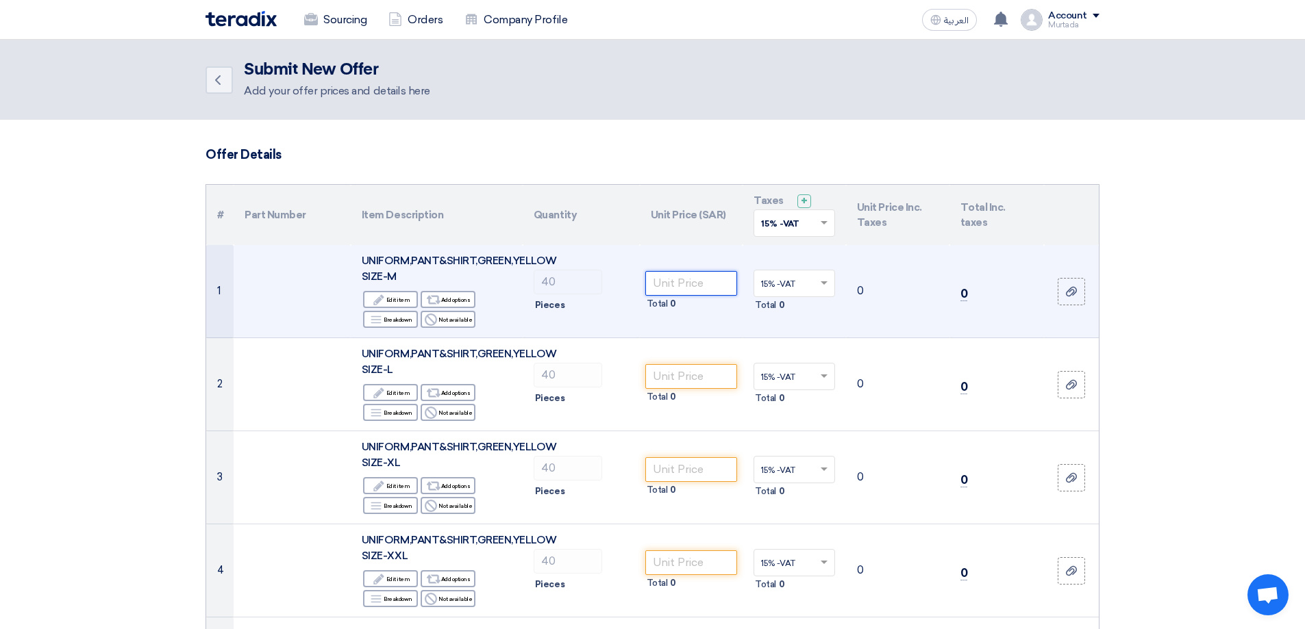
click at [702, 277] on input "number" at bounding box center [691, 283] width 92 height 25
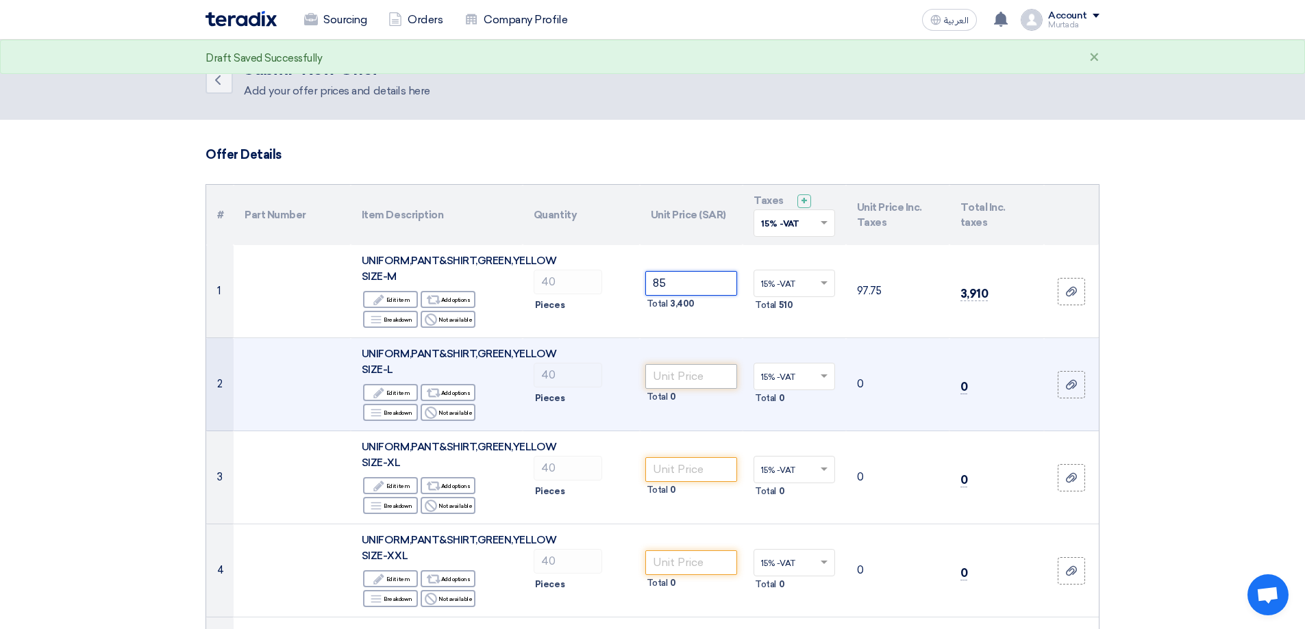
type input "85"
click at [686, 373] on input "number" at bounding box center [691, 376] width 92 height 25
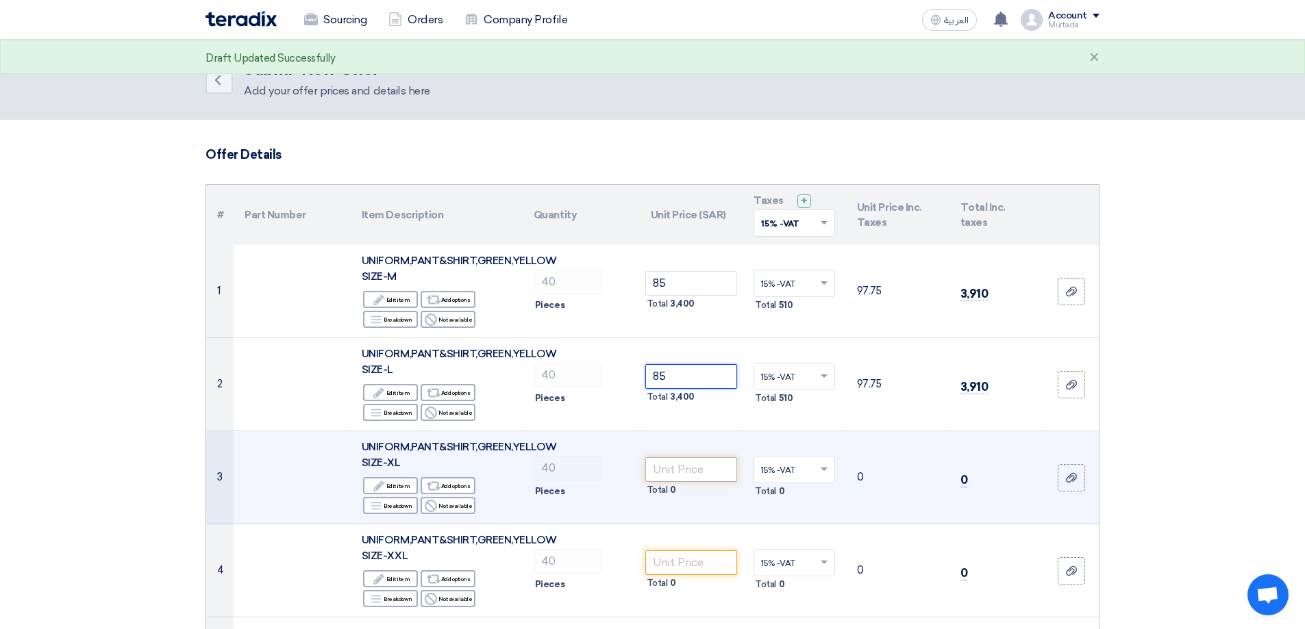
type input "85"
click at [712, 468] on input "number" at bounding box center [691, 469] width 92 height 25
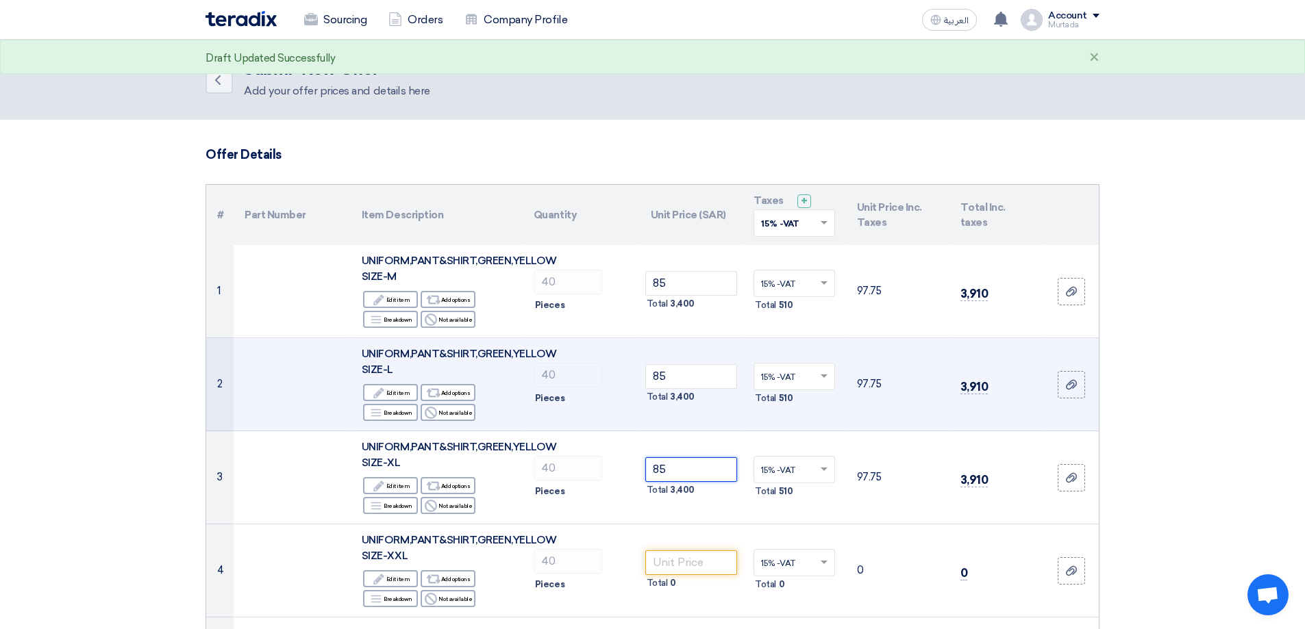
scroll to position [365, 0]
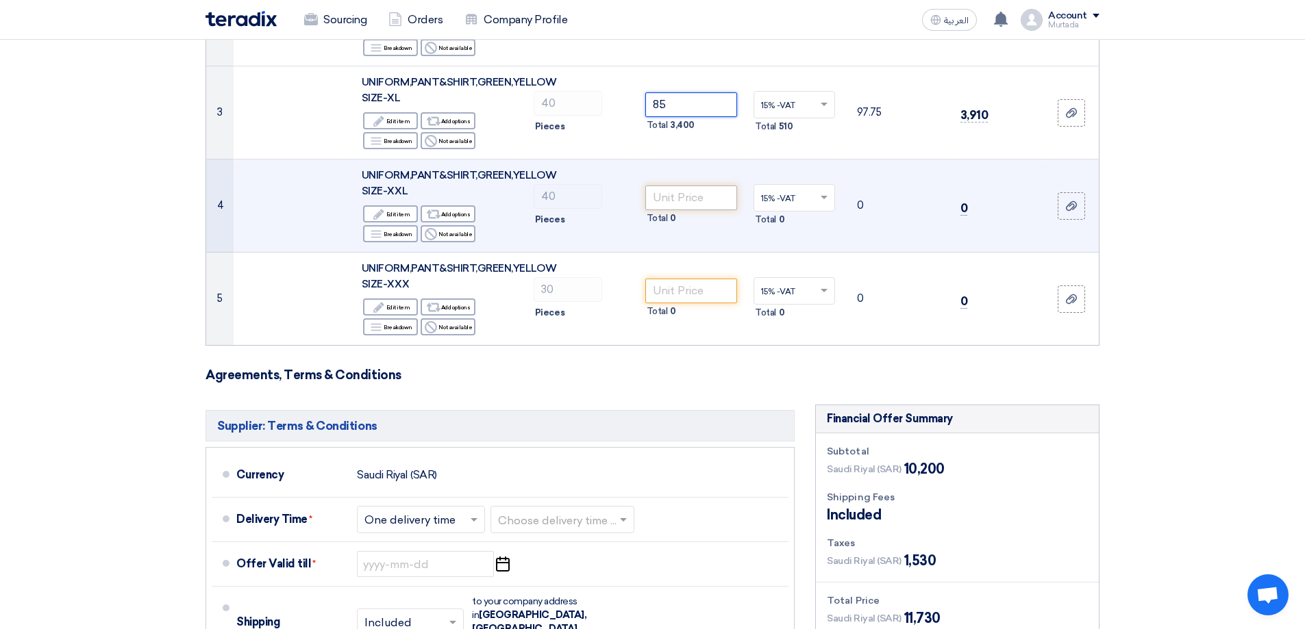
type input "85"
click at [680, 198] on input "number" at bounding box center [691, 198] width 92 height 25
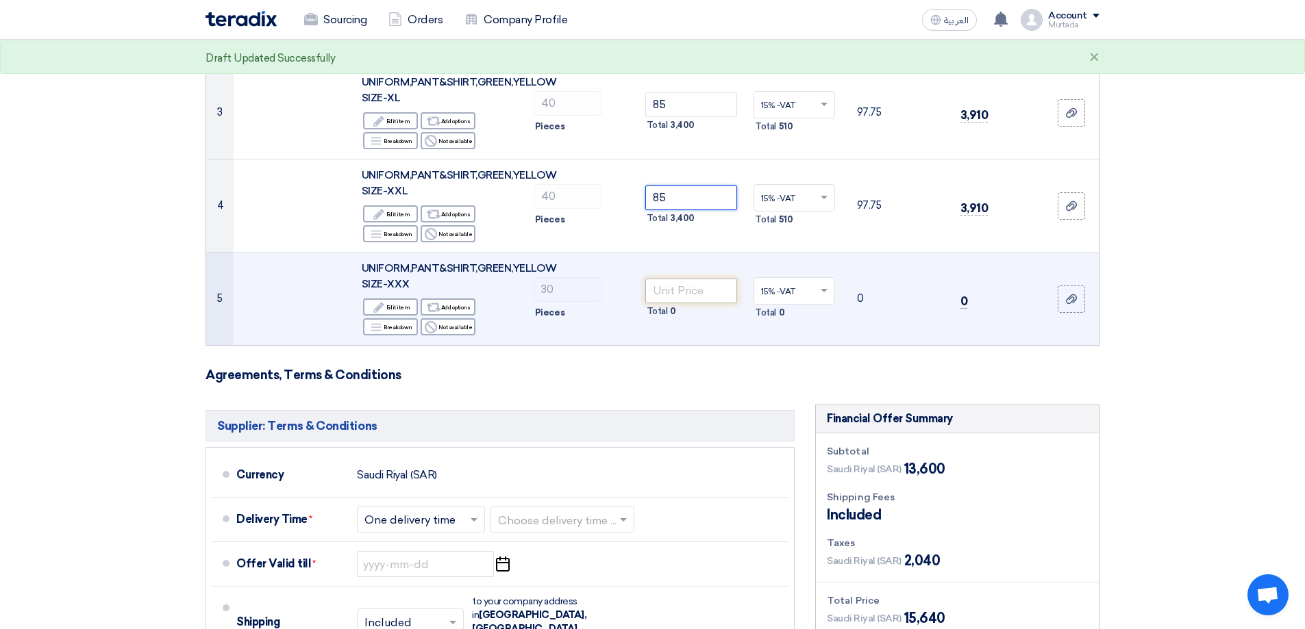
type input "85"
click at [672, 291] on input "number" at bounding box center [691, 291] width 92 height 25
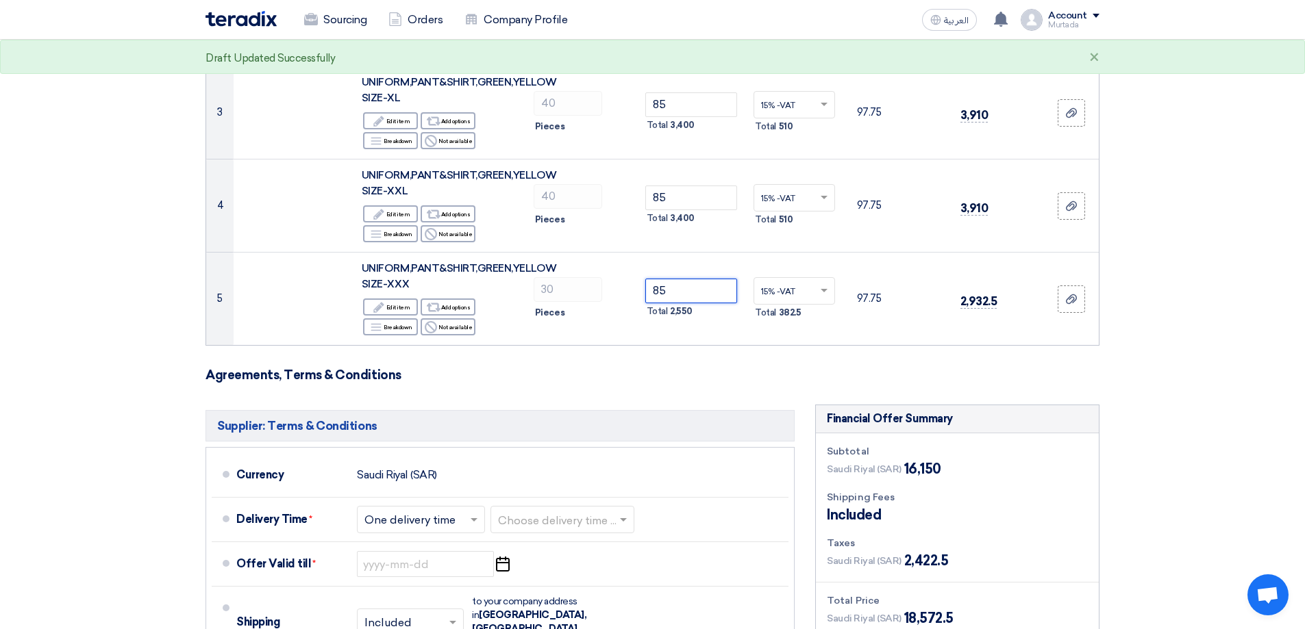
scroll to position [731, 0]
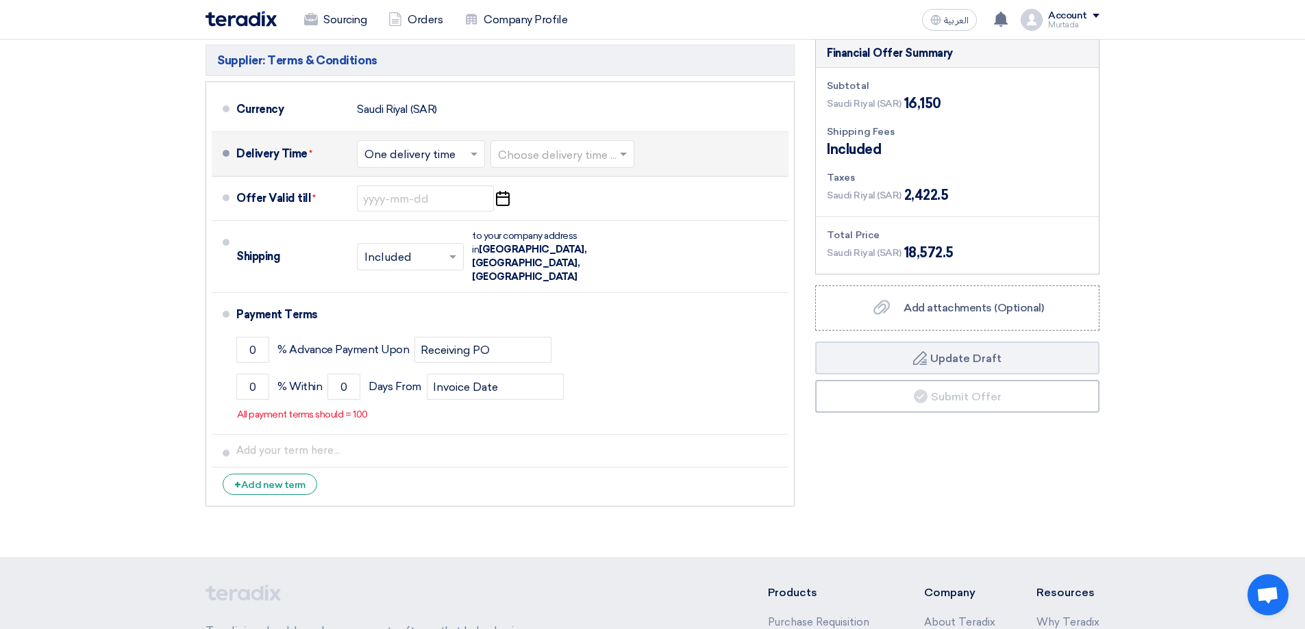
type input "85"
click at [481, 158] on span at bounding box center [475, 154] width 17 height 14
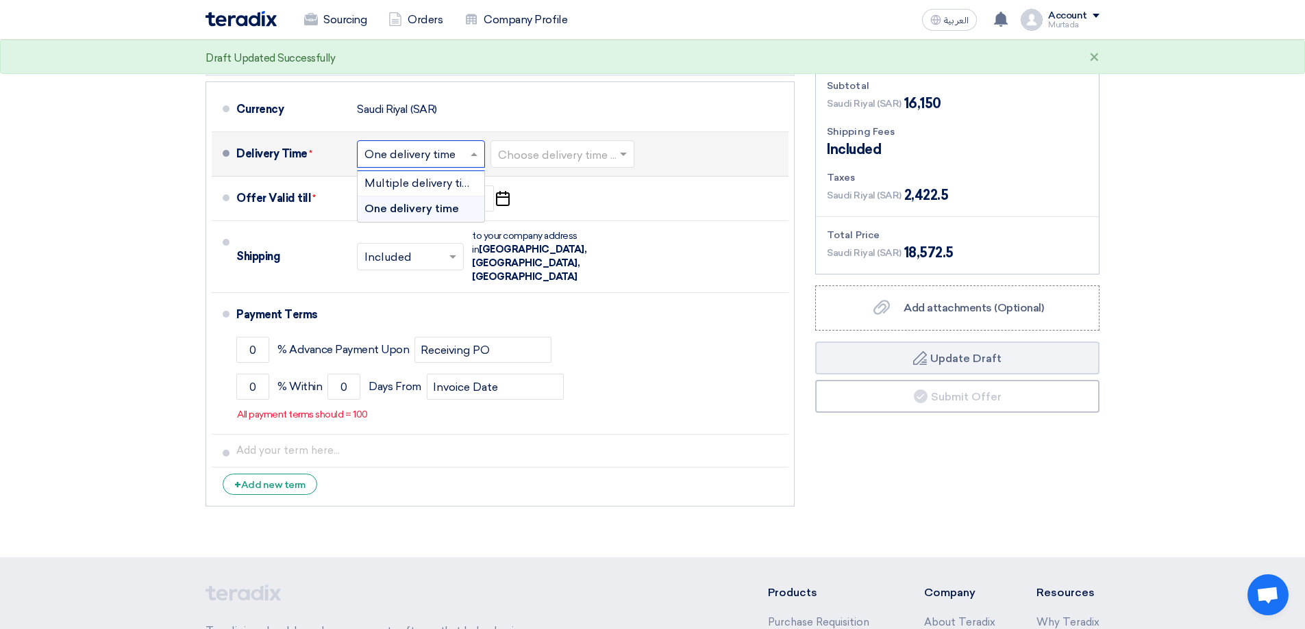
click at [575, 147] on input "text" at bounding box center [563, 156] width 130 height 20
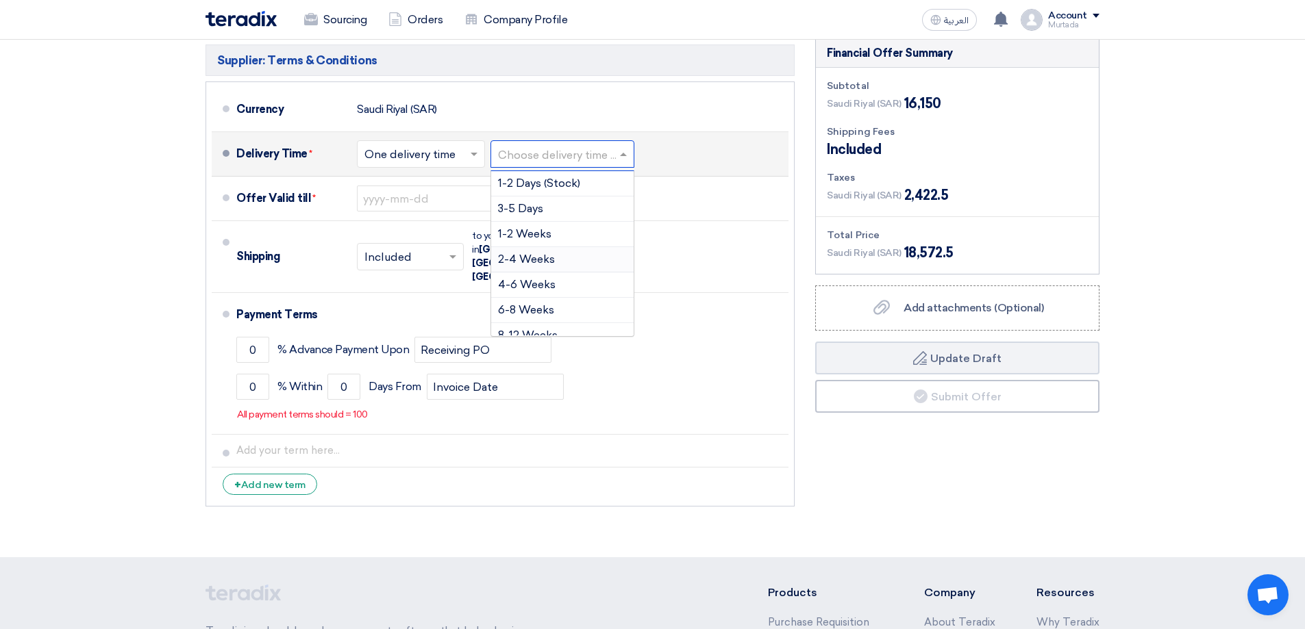
click at [548, 255] on span "2-4 Weeks" at bounding box center [526, 259] width 57 height 13
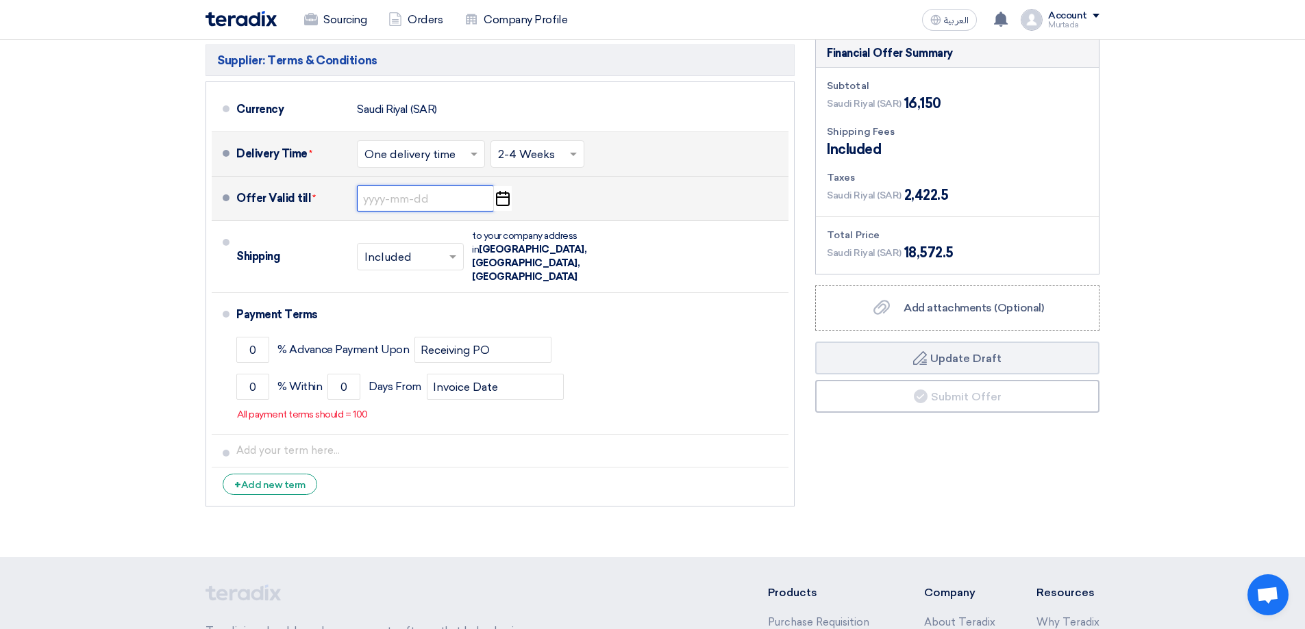
click at [438, 199] on input at bounding box center [425, 199] width 137 height 26
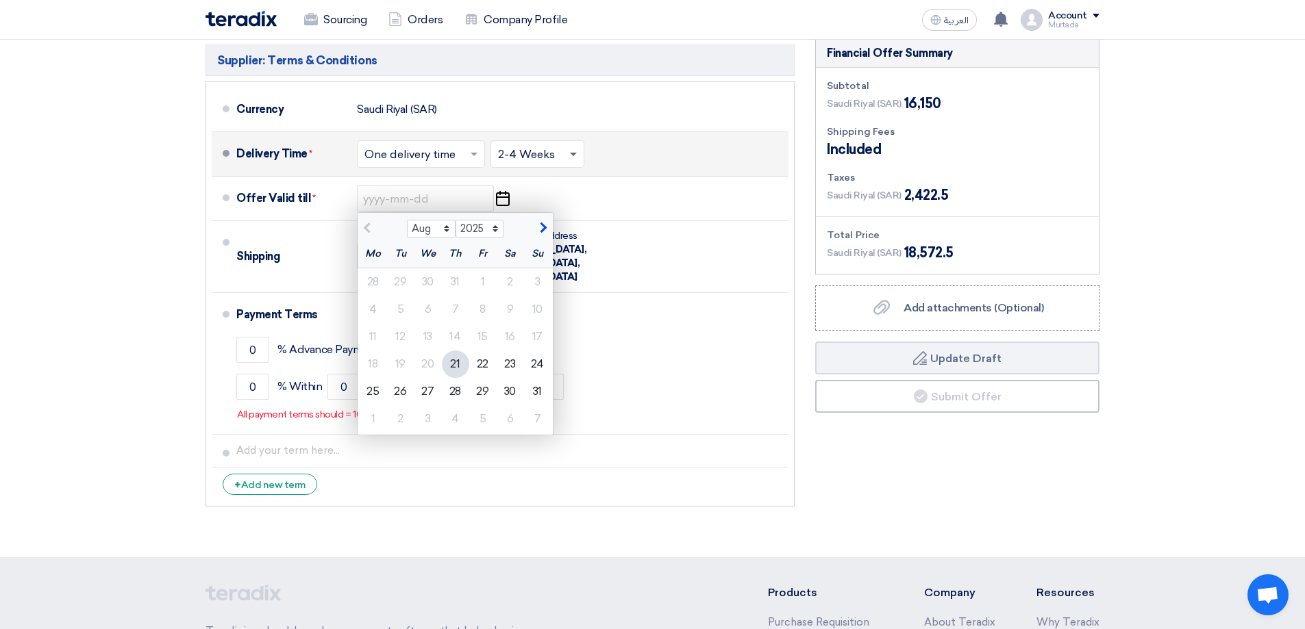
click at [570, 154] on span at bounding box center [573, 155] width 7 height 5
click at [562, 286] on div "4-6 Weeks" at bounding box center [537, 285] width 92 height 25
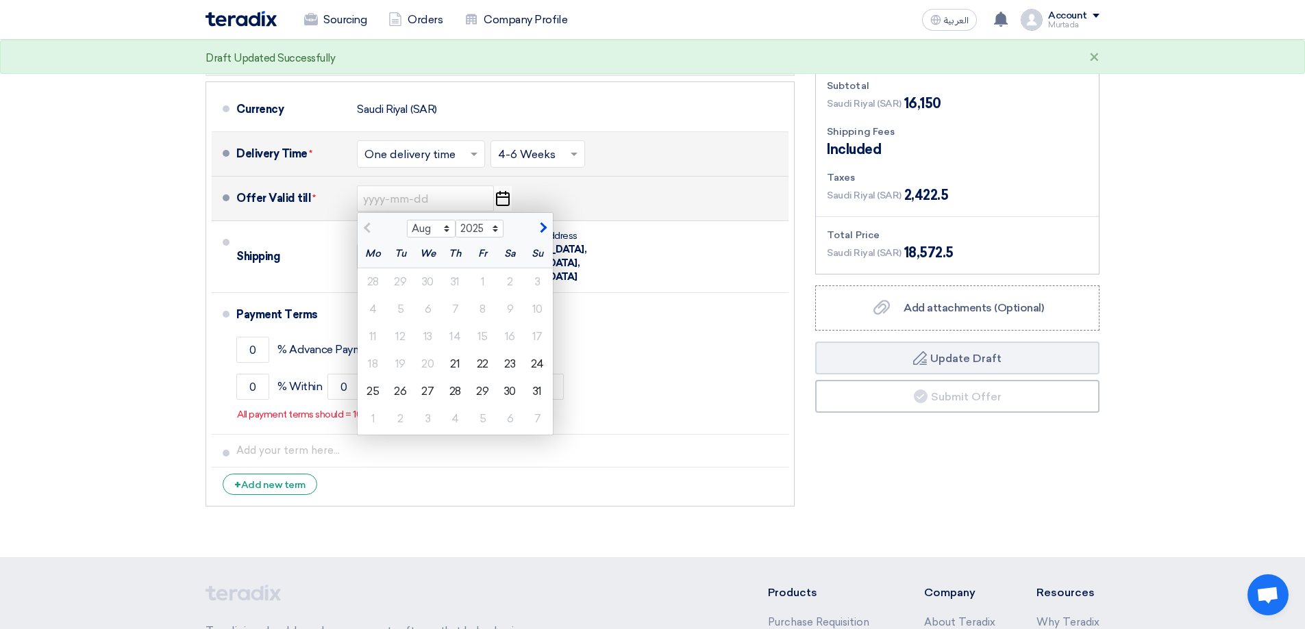
click at [541, 229] on span "button" at bounding box center [542, 228] width 8 height 12
select select "9"
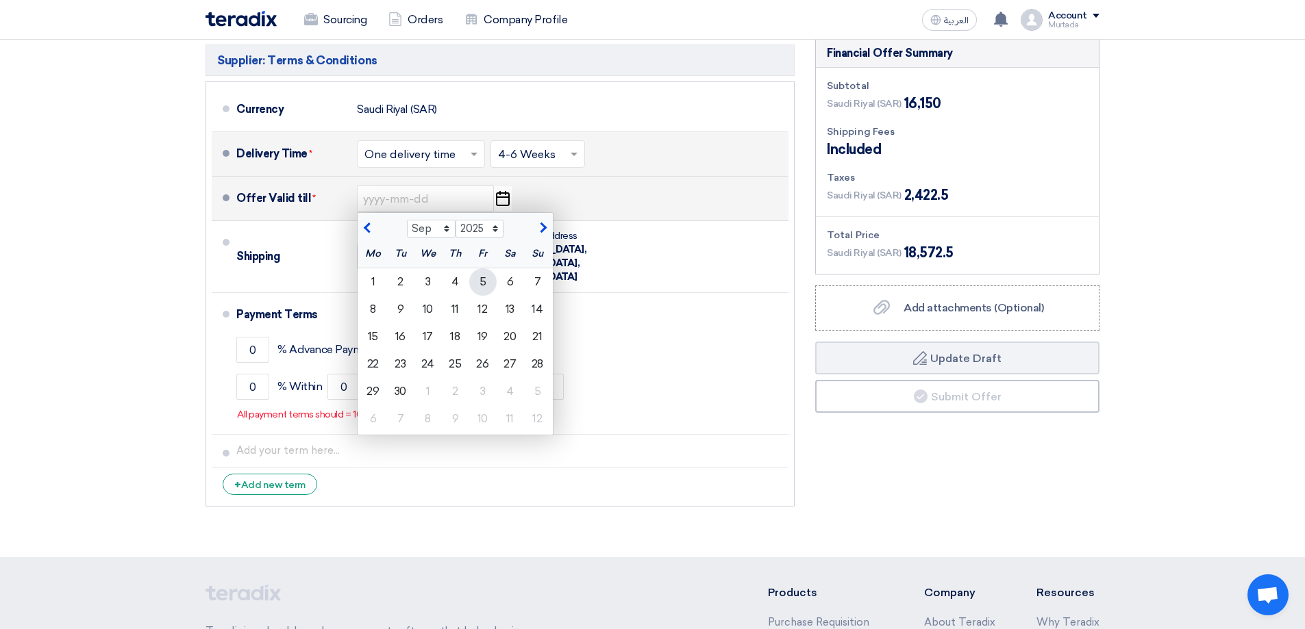
click at [474, 286] on div "5" at bounding box center [482, 281] width 27 height 27
type input "[DATE]"
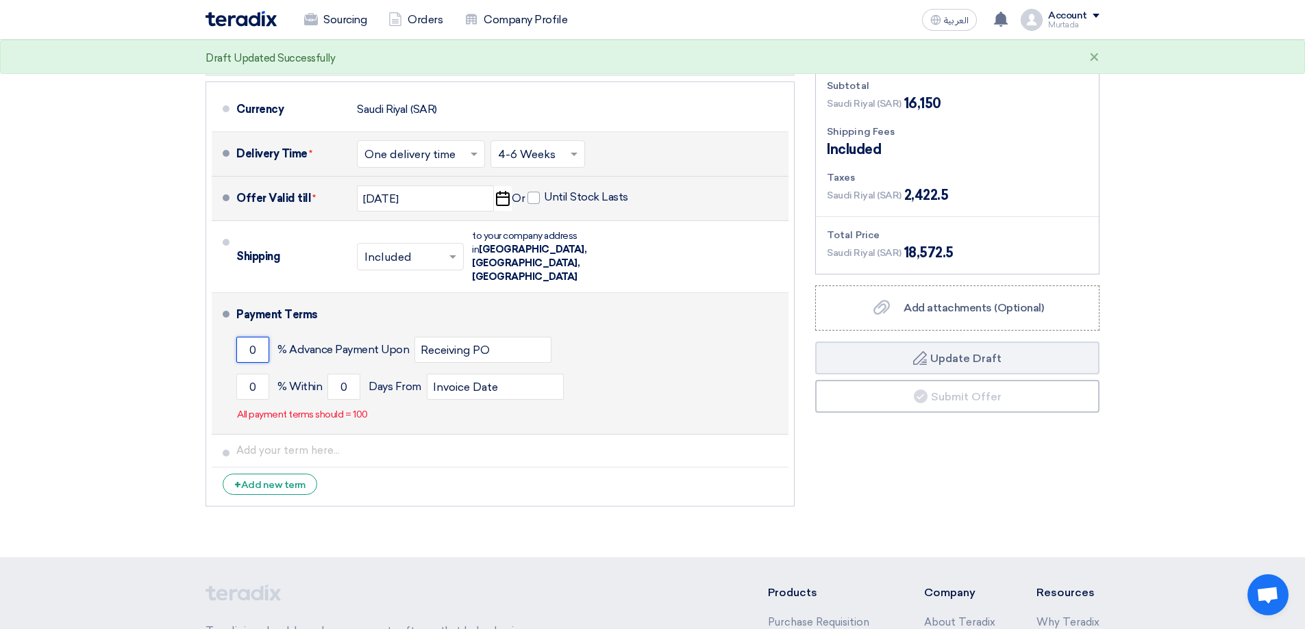
click at [253, 337] on input "0" at bounding box center [252, 350] width 33 height 26
type input "0"
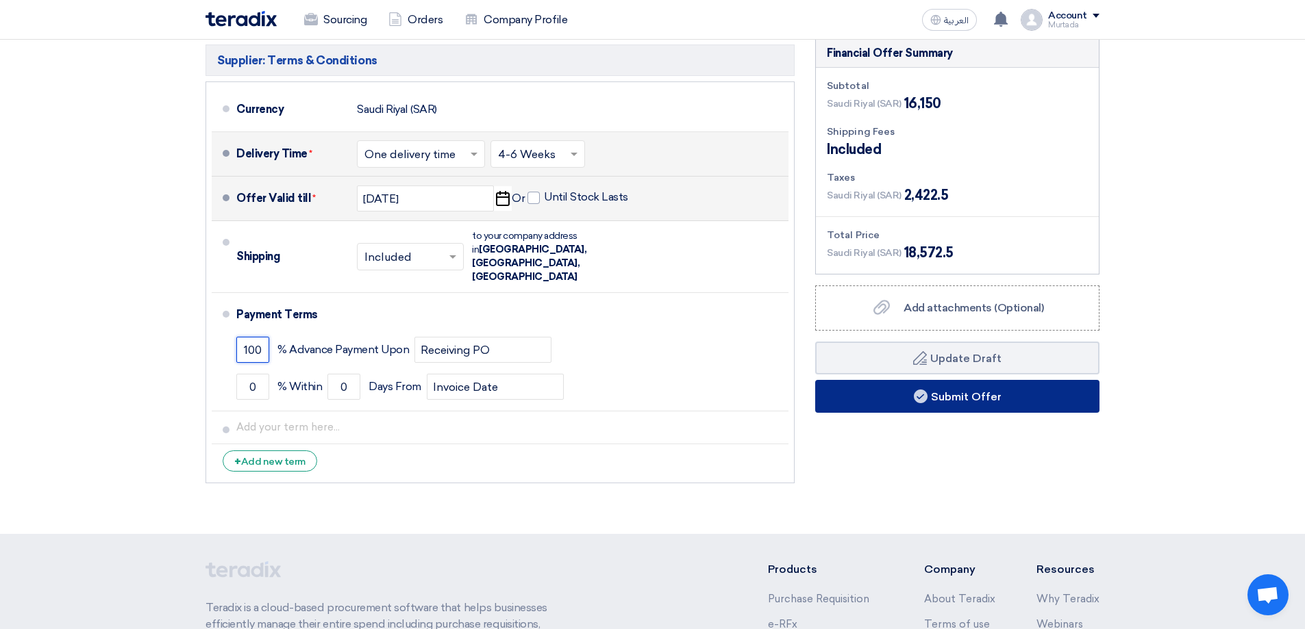
type input "100"
click at [925, 394] on use at bounding box center [921, 397] width 14 height 14
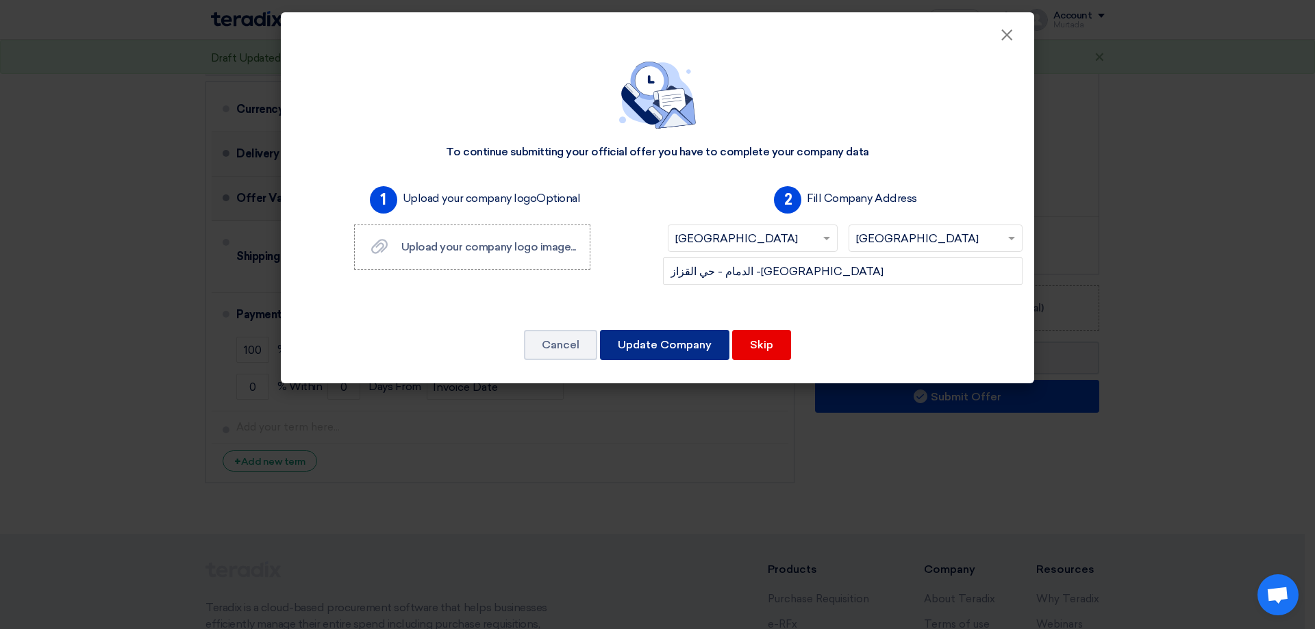
click at [649, 340] on button "Update Company" at bounding box center [664, 345] width 129 height 30
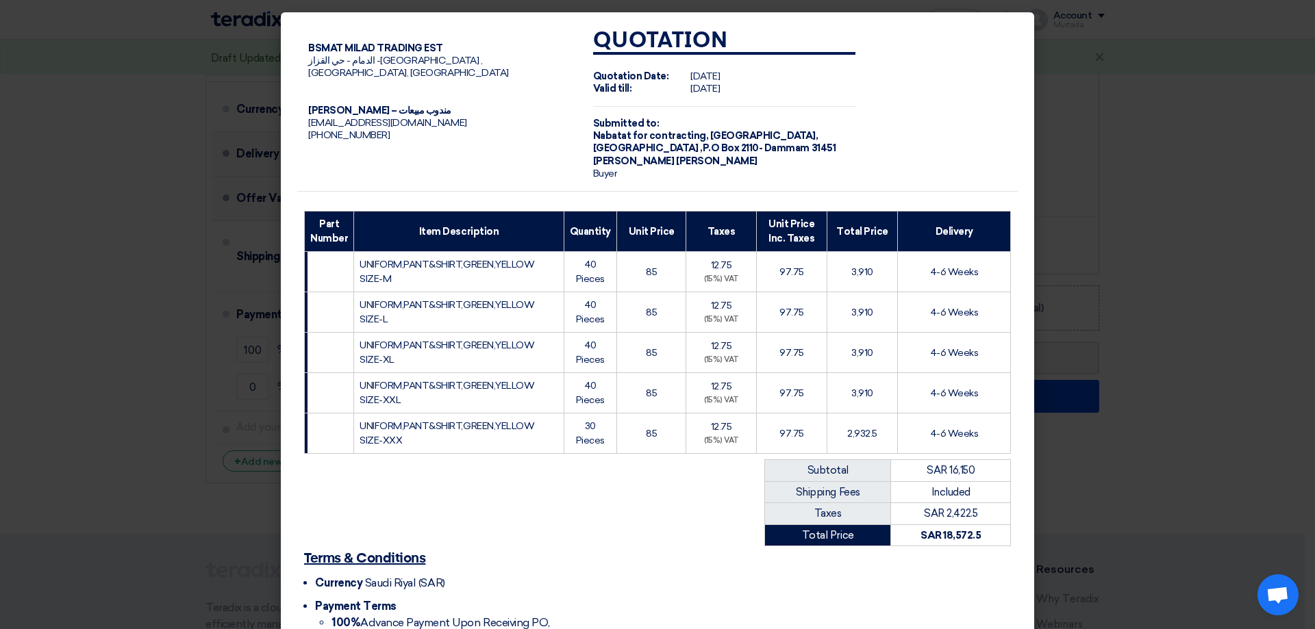
scroll to position [129, 0]
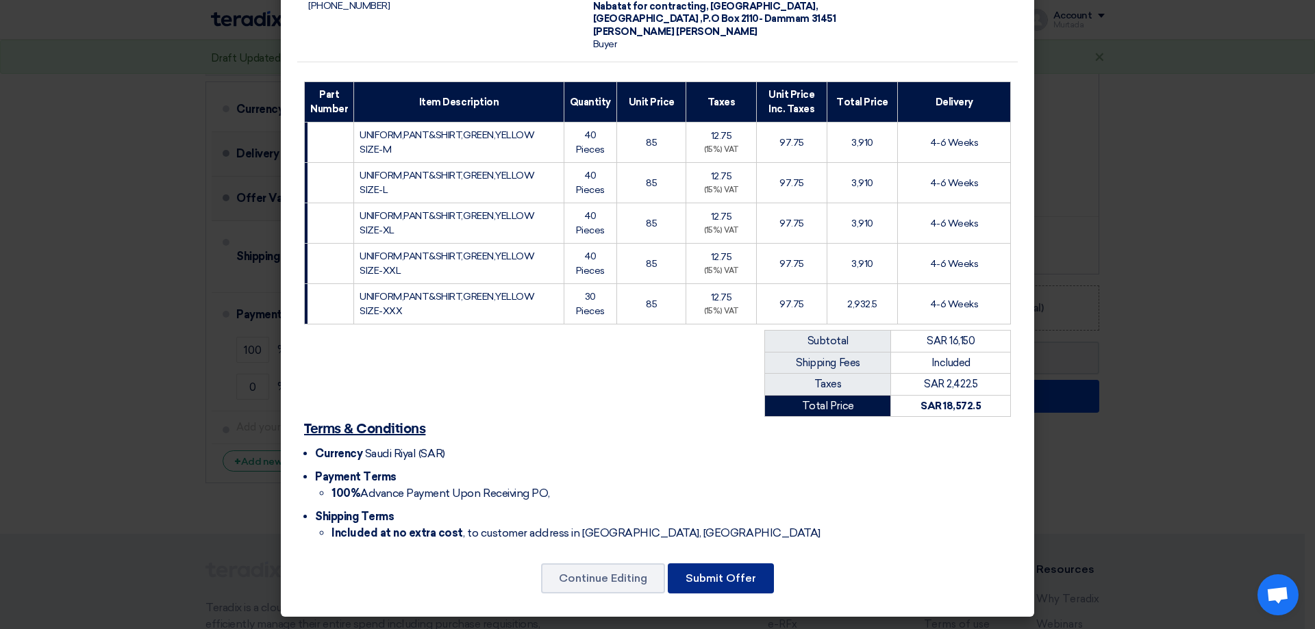
click at [705, 583] on button "Submit Offer" at bounding box center [721, 579] width 106 height 30
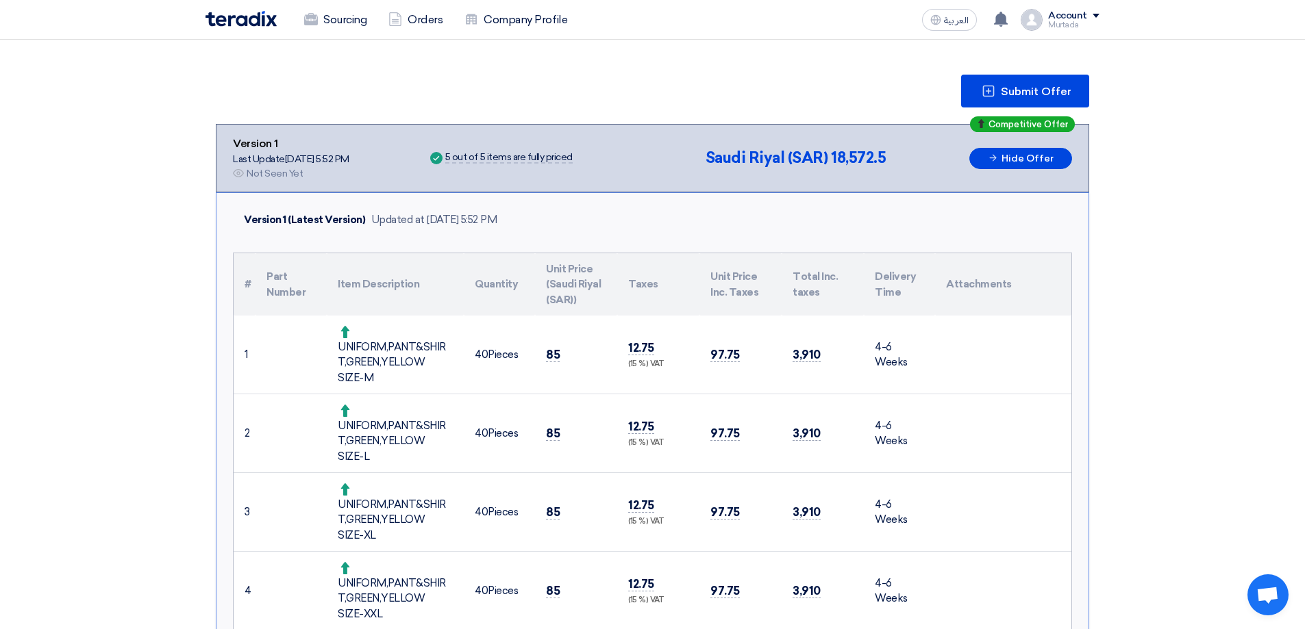
scroll to position [525, 0]
